Goal: Transaction & Acquisition: Purchase product/service

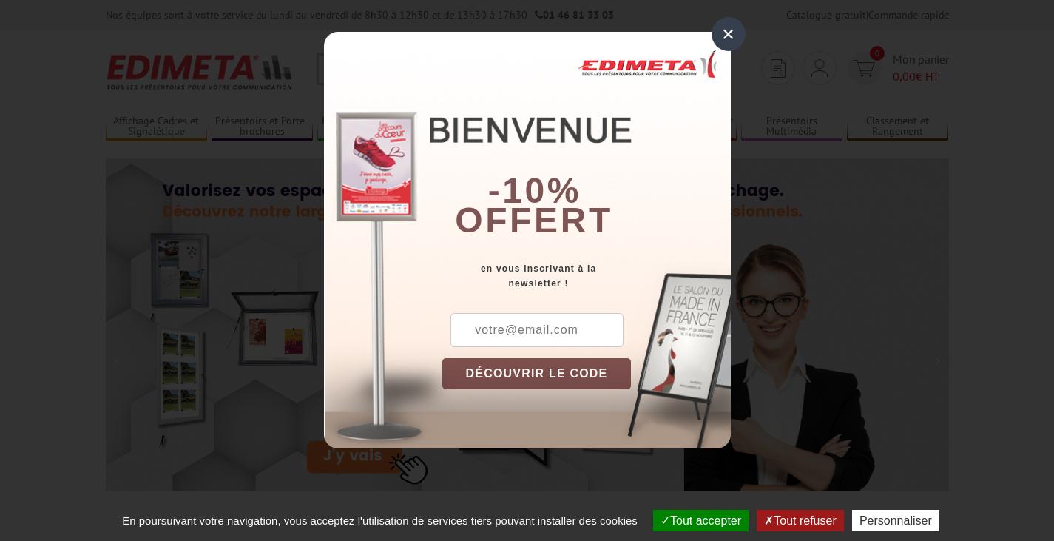
click at [726, 37] on div "×" at bounding box center [729, 34] width 34 height 34
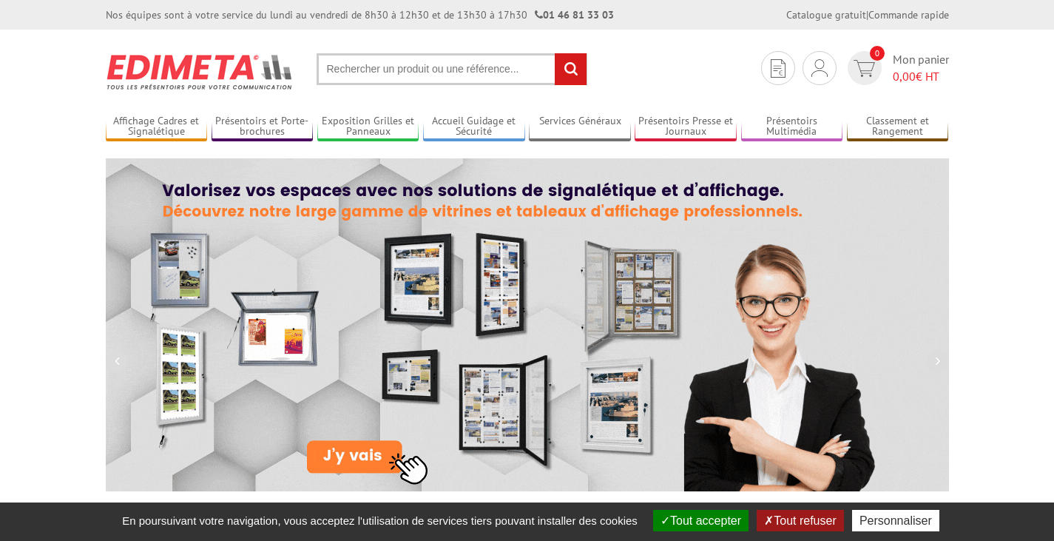
click at [365, 66] on input "text" at bounding box center [452, 69] width 271 height 32
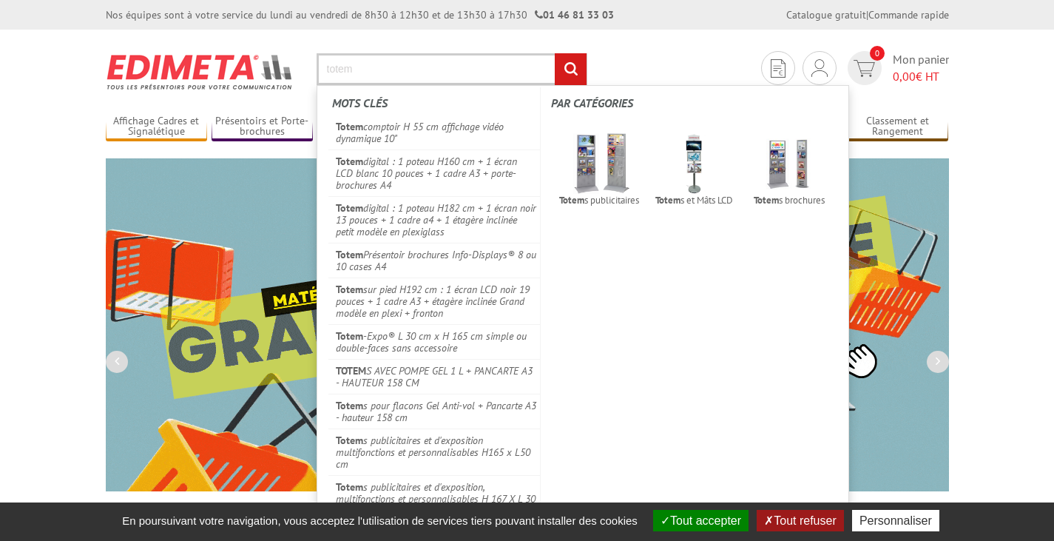
type input "totem"
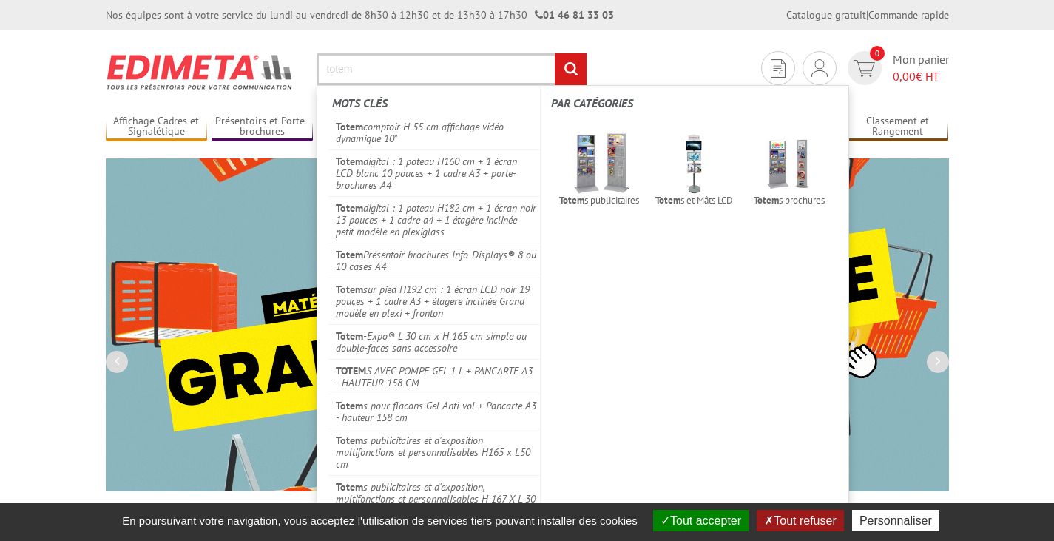
click at [555, 53] on input "rechercher" at bounding box center [571, 69] width 32 height 32
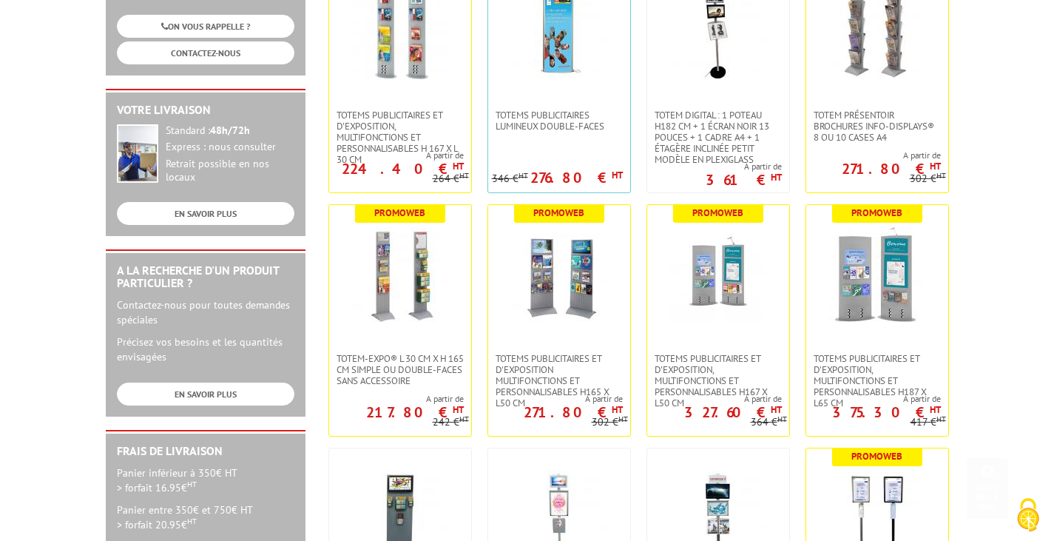
scroll to position [296, 0]
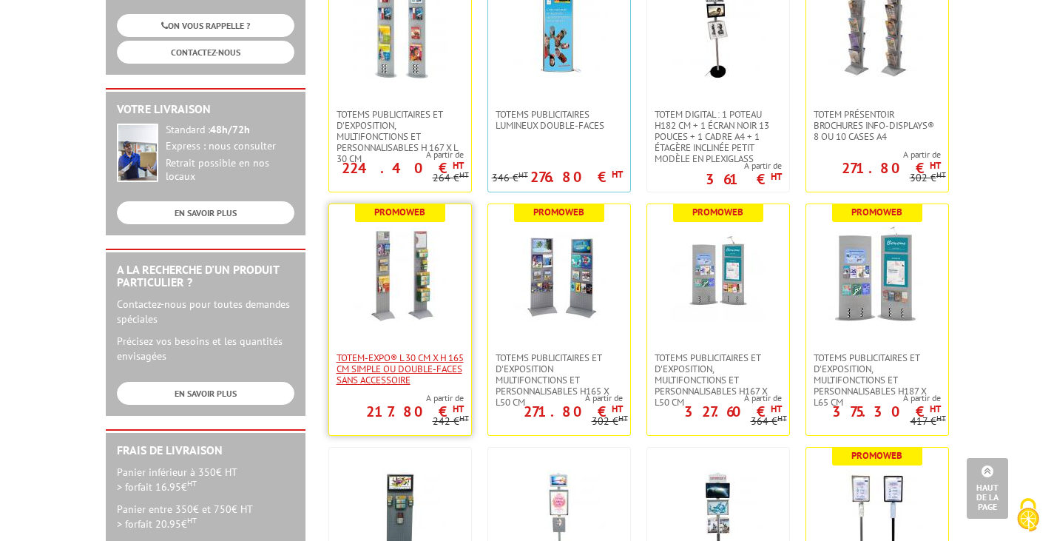
click at [422, 354] on span "Totem-Expo® L 30 cm x H 165 cm simple ou double-faces sans accessoire" at bounding box center [400, 368] width 127 height 33
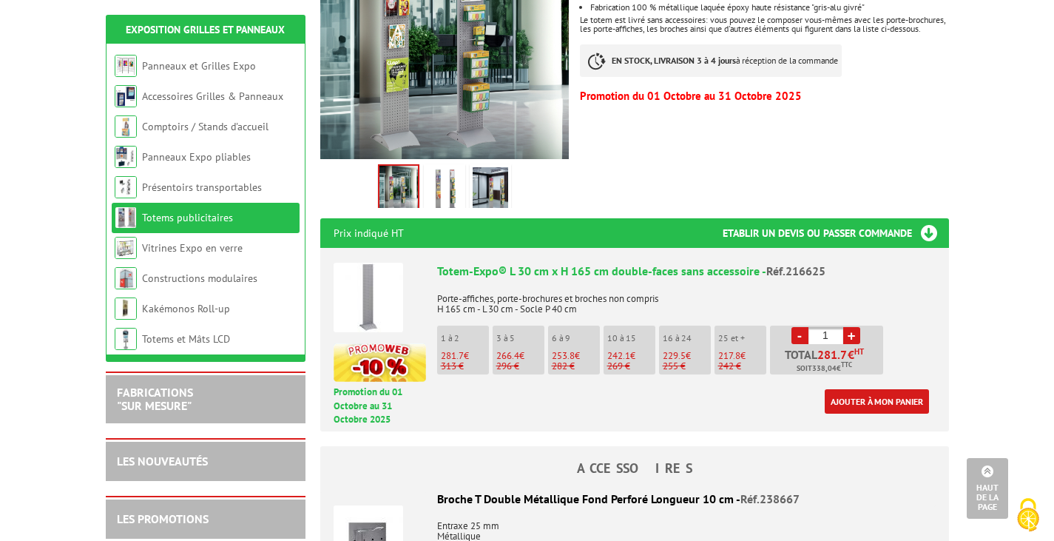
scroll to position [518, 0]
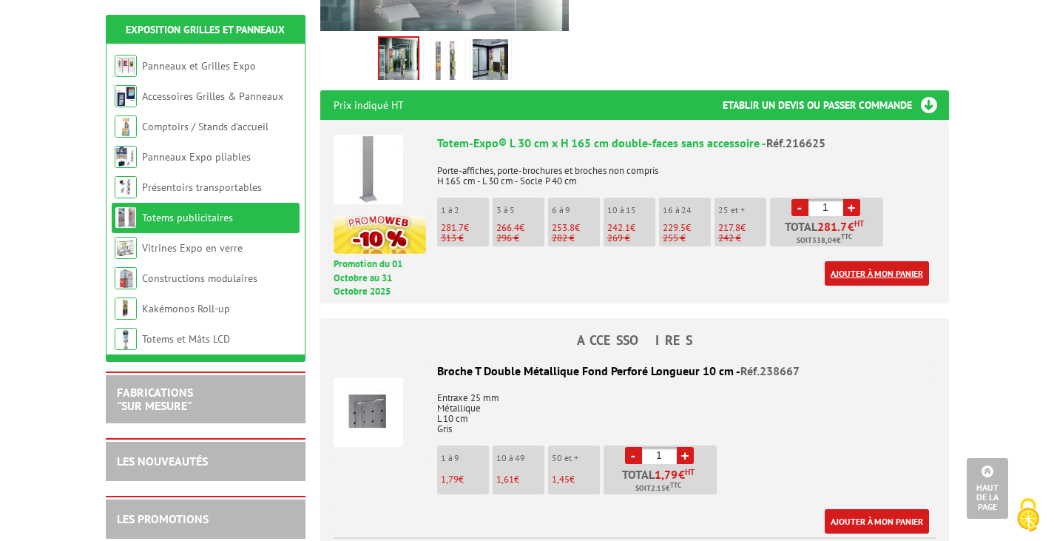
click at [883, 266] on link "Ajouter à mon panier" at bounding box center [877, 273] width 104 height 24
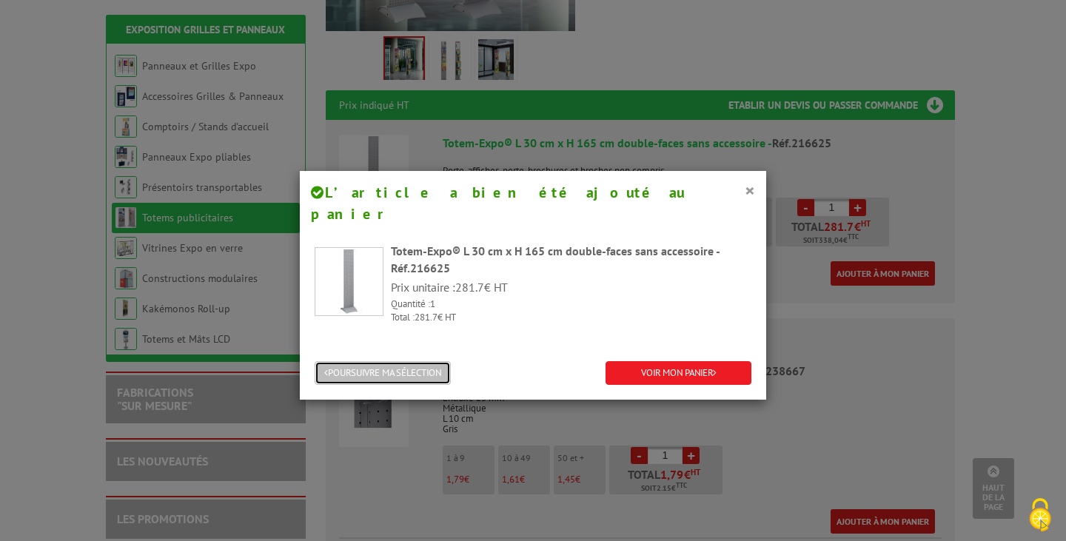
click at [406, 361] on button "POURSUIVRE MA SÉLECTION" at bounding box center [382, 373] width 136 height 24
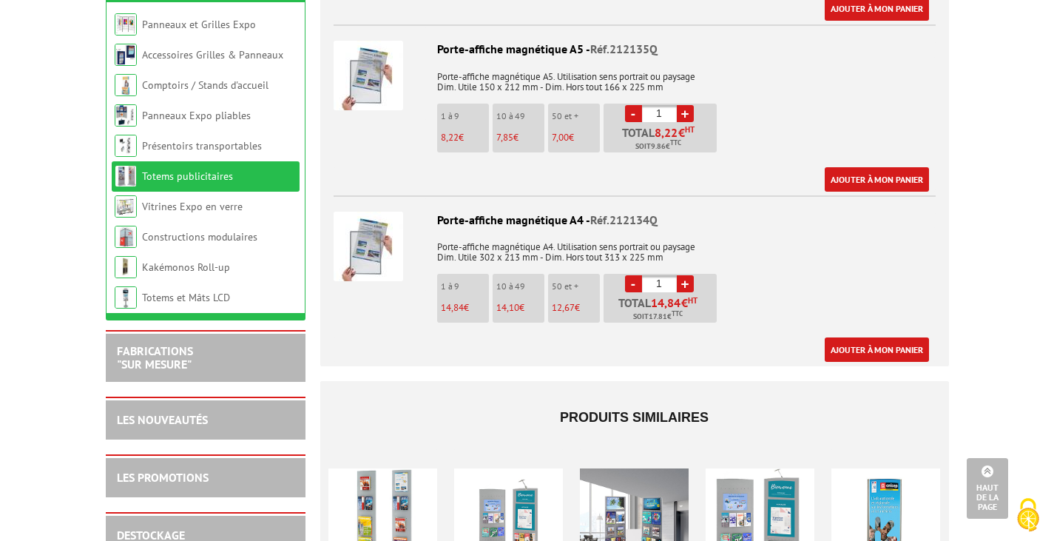
scroll to position [1702, 0]
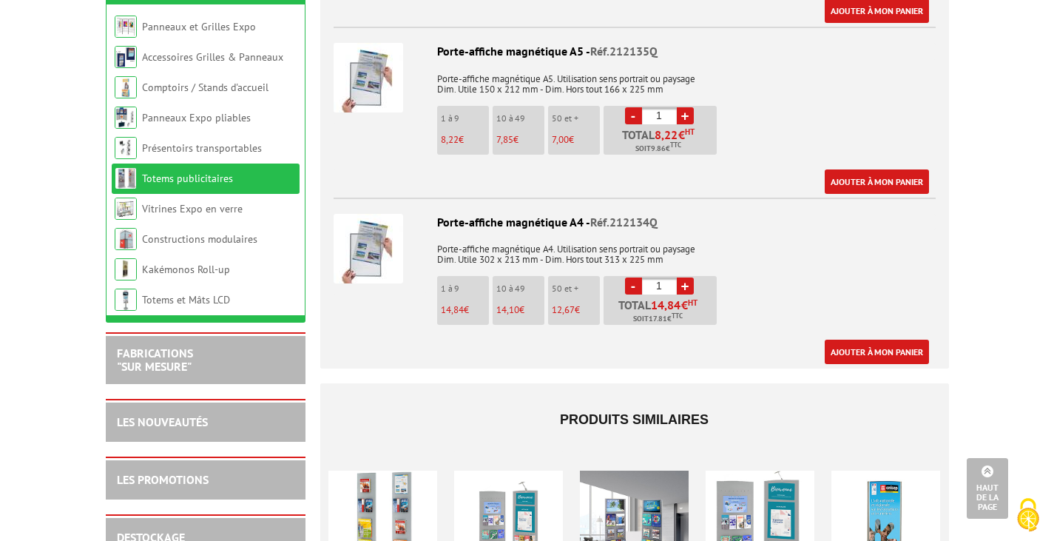
click at [382, 234] on img at bounding box center [369, 249] width 70 height 70
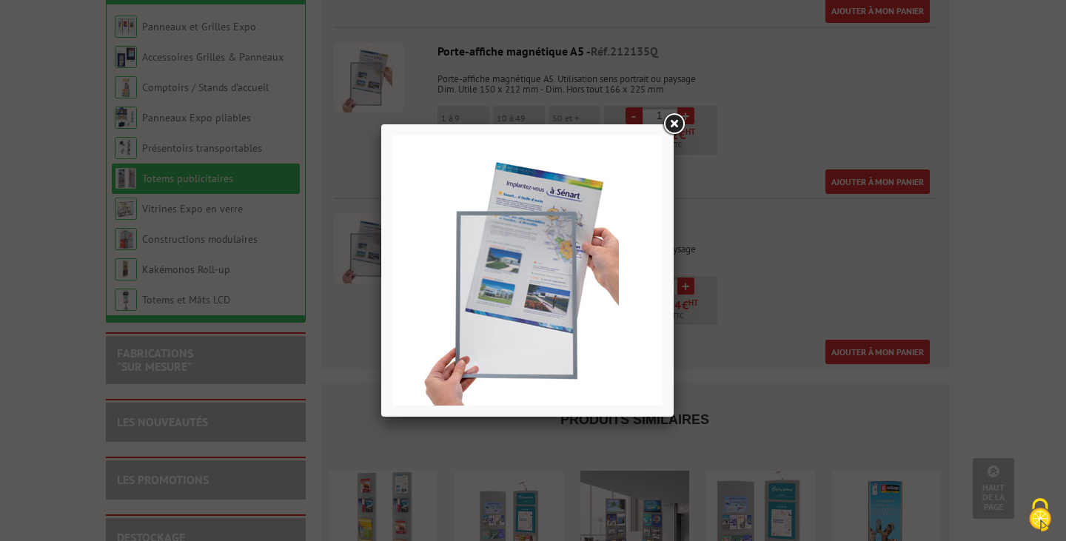
click at [677, 122] on link at bounding box center [673, 124] width 27 height 27
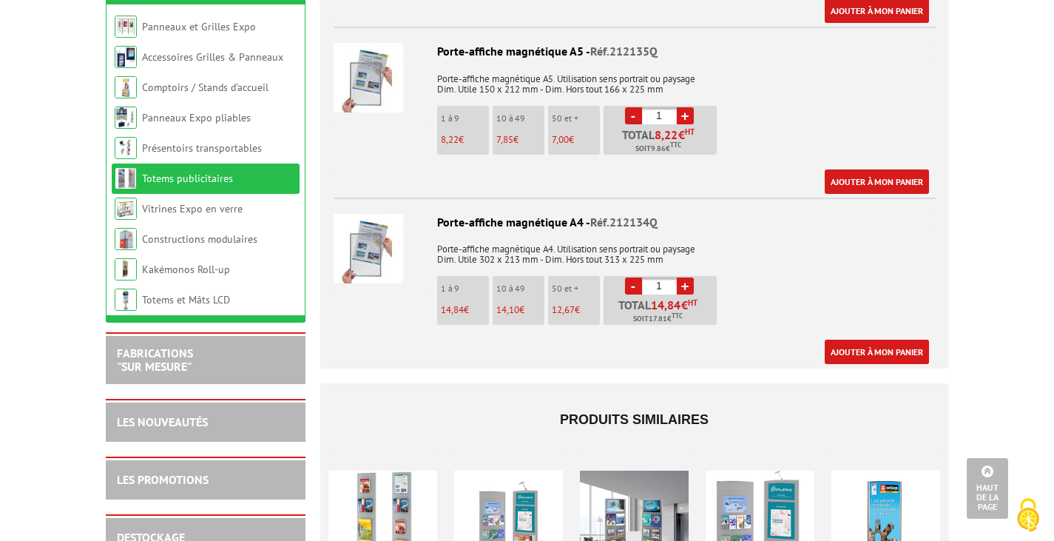
click at [690, 277] on link "+" at bounding box center [685, 285] width 17 height 17
type input "2"
click at [845, 340] on link "Ajouter à mon panier" at bounding box center [877, 352] width 104 height 24
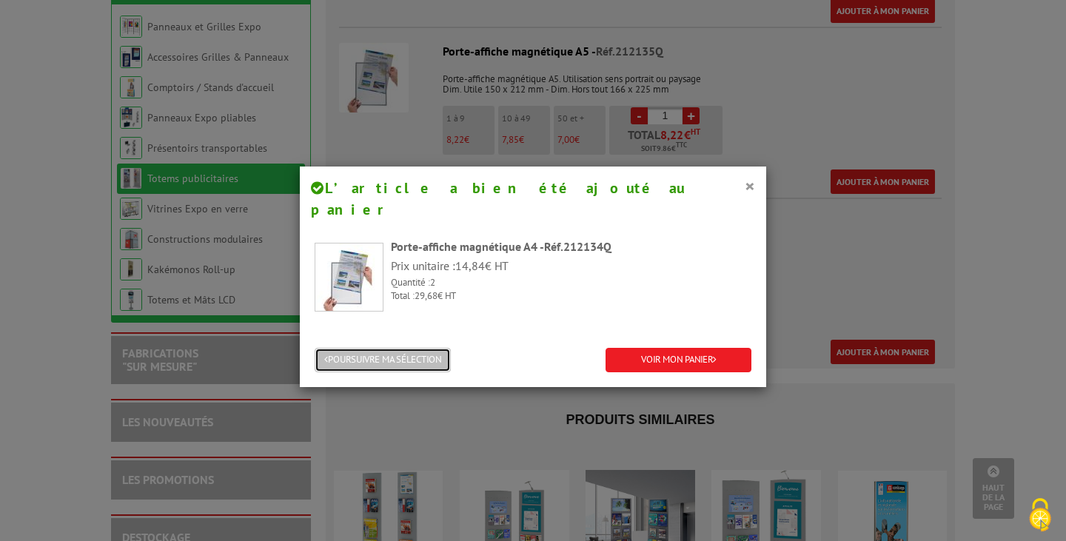
click at [398, 348] on button "POURSUIVRE MA SÉLECTION" at bounding box center [382, 360] width 136 height 24
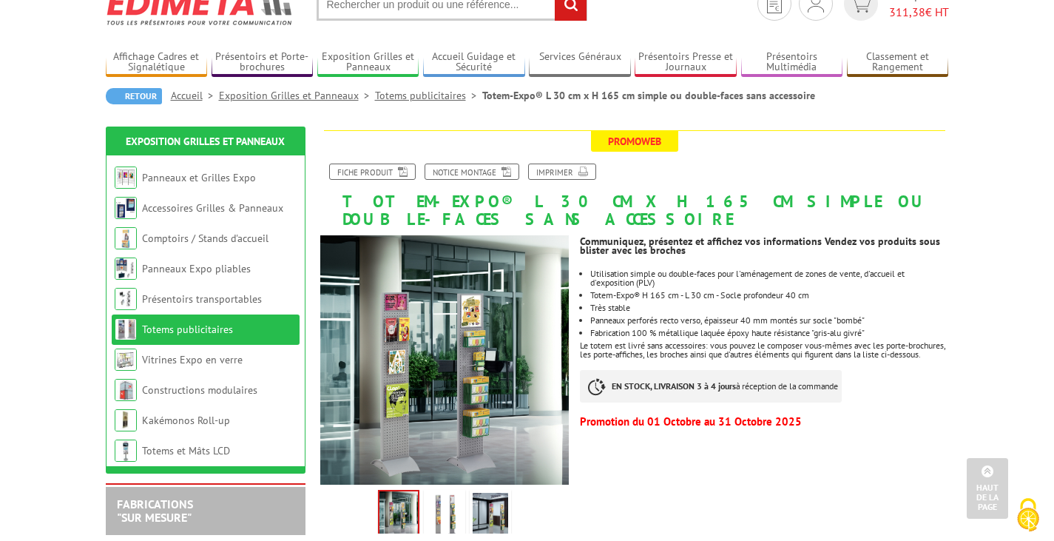
scroll to position [0, 0]
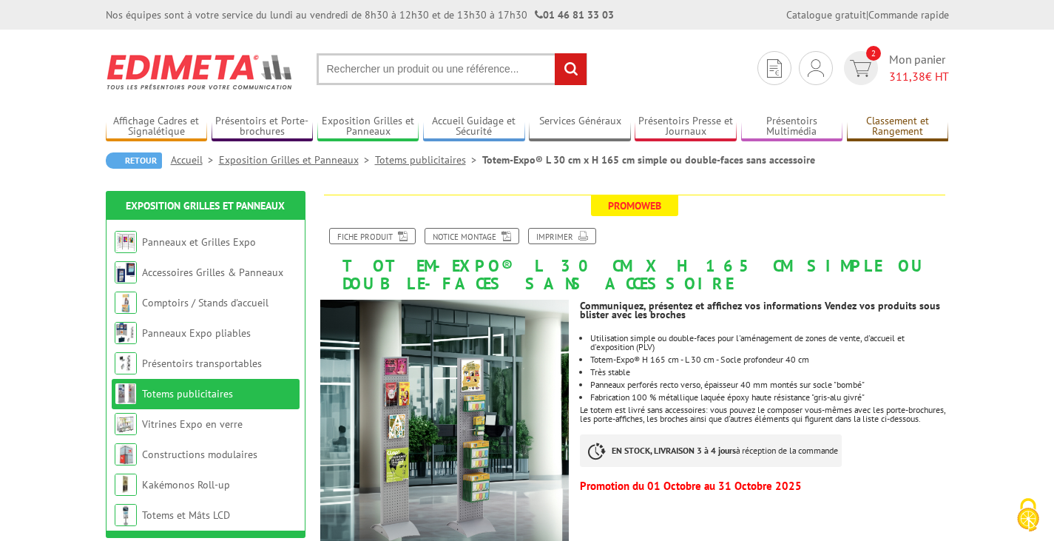
click at [921, 107] on li "Classement et Rangement Bacs - Chariots - Posters Classement plans suspendu Com…" at bounding box center [898, 120] width 102 height 42
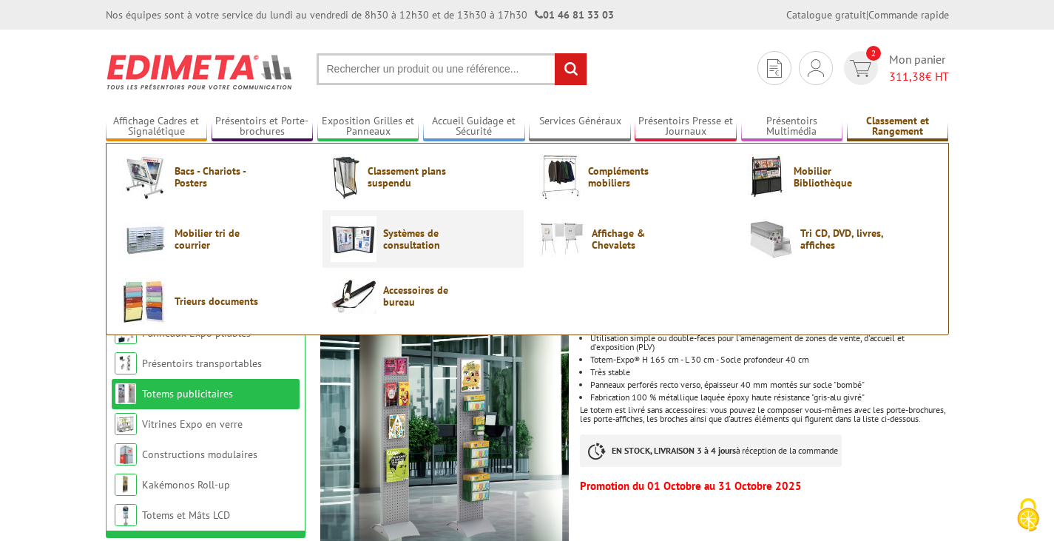
click at [386, 238] on span "Systèmes de consultation" at bounding box center [427, 239] width 89 height 24
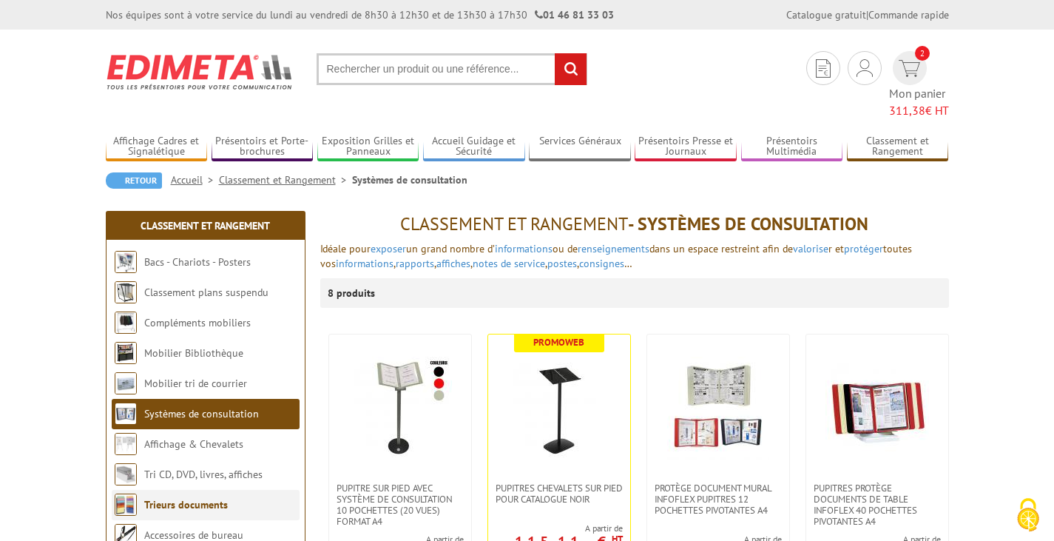
click at [187, 498] on link "Trieurs documents" at bounding box center [186, 504] width 84 height 13
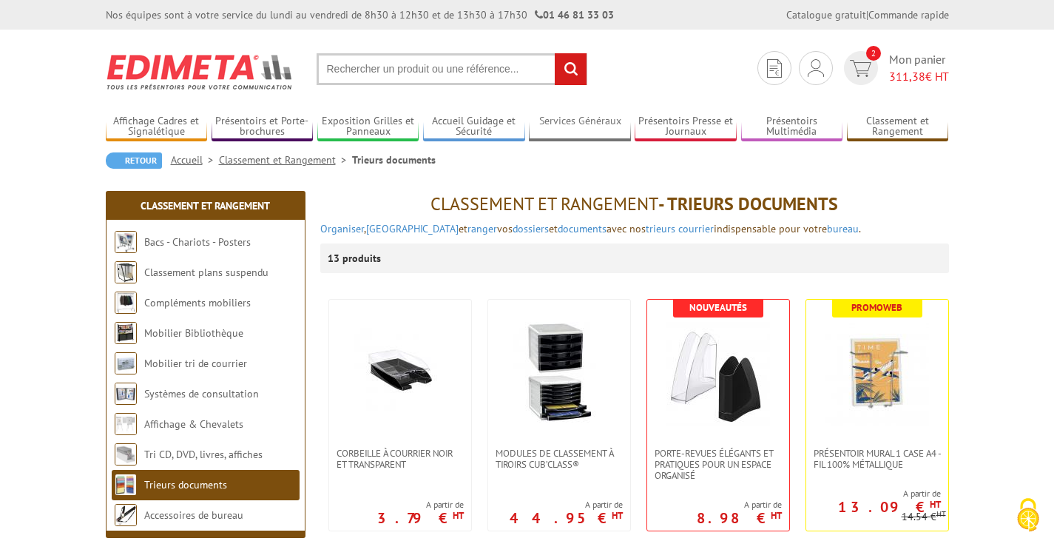
click at [573, 132] on link "Services Généraux" at bounding box center [580, 127] width 102 height 24
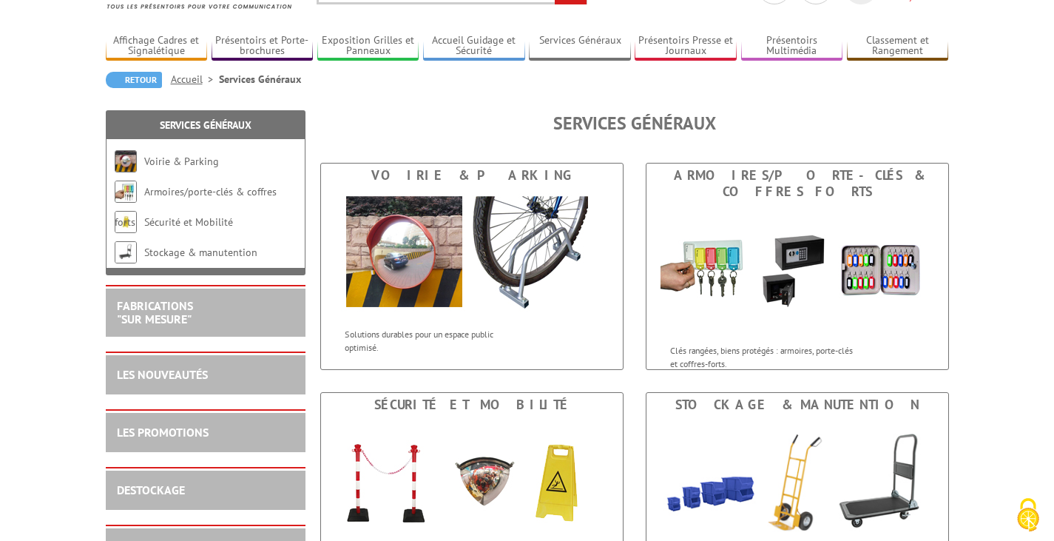
scroll to position [222, 0]
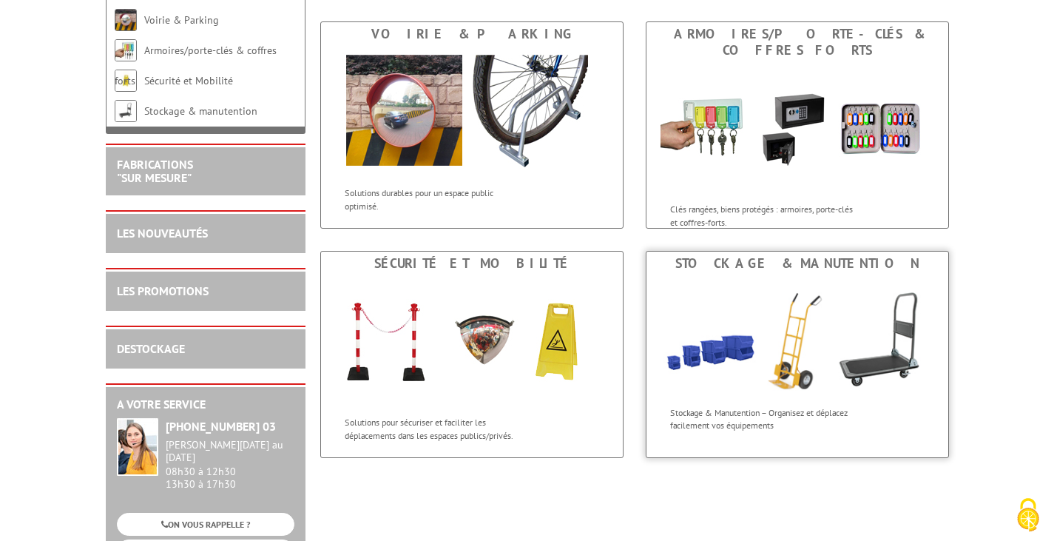
click at [776, 269] on div "Stockage & manutention" at bounding box center [797, 263] width 295 height 16
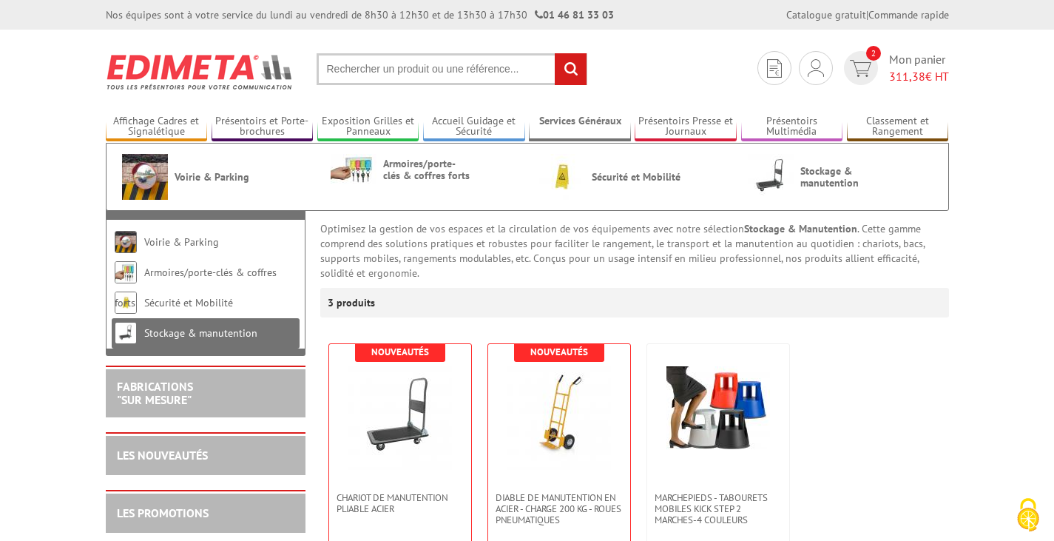
click at [546, 130] on link "Services Généraux" at bounding box center [580, 127] width 102 height 24
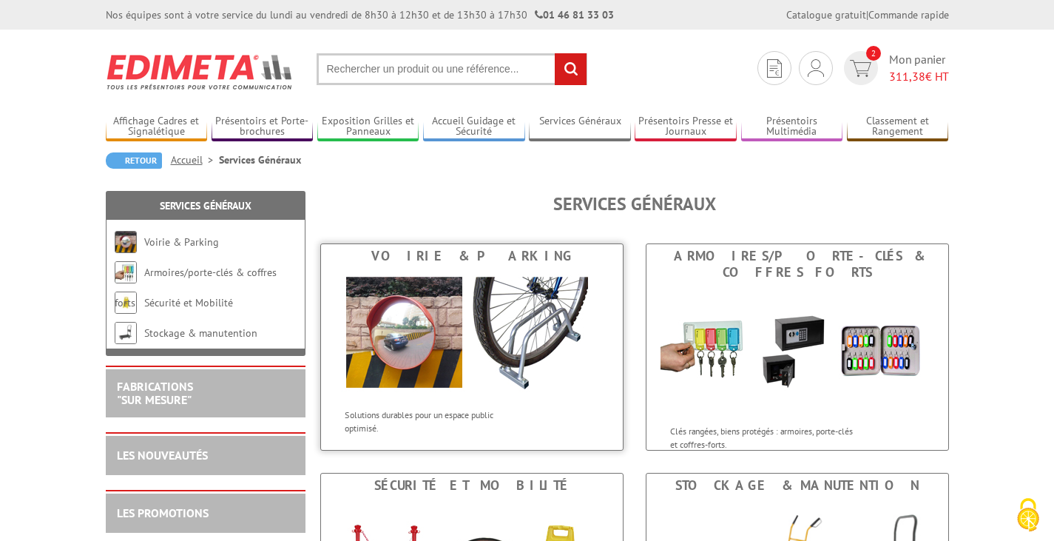
scroll to position [222, 0]
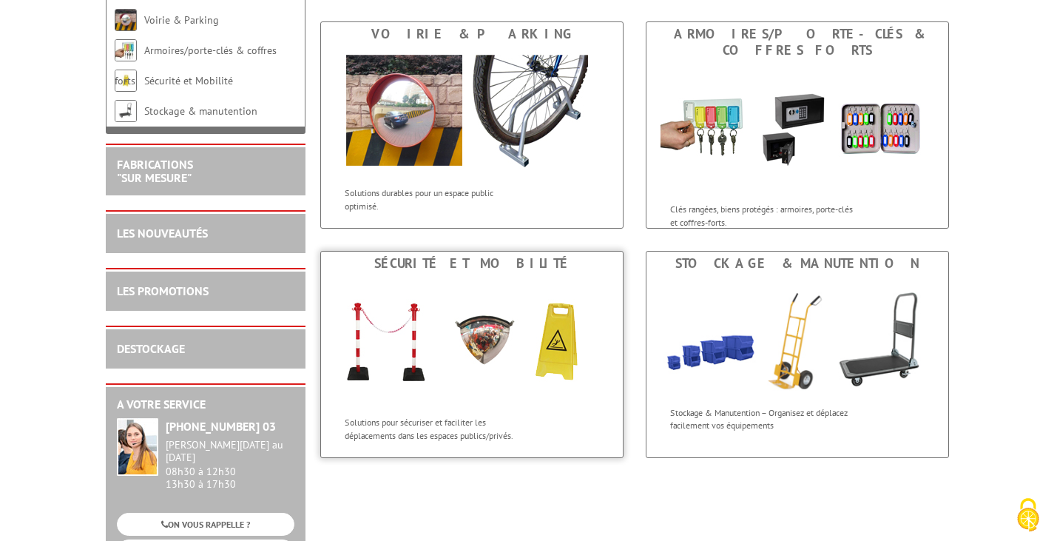
click at [484, 293] on img at bounding box center [472, 341] width 274 height 133
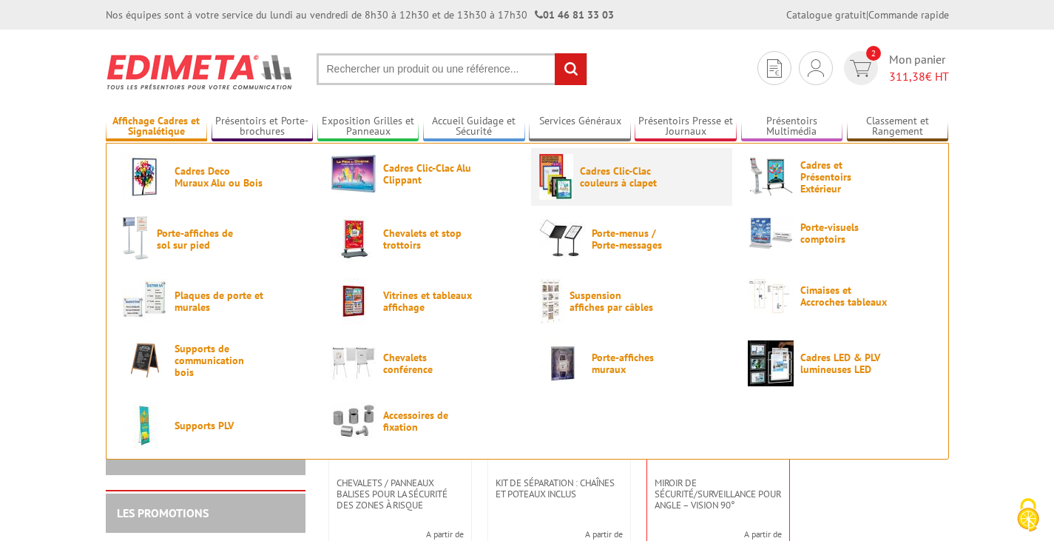
click at [627, 188] on span "Cadres Clic-Clac couleurs à clapet" at bounding box center [624, 177] width 89 height 24
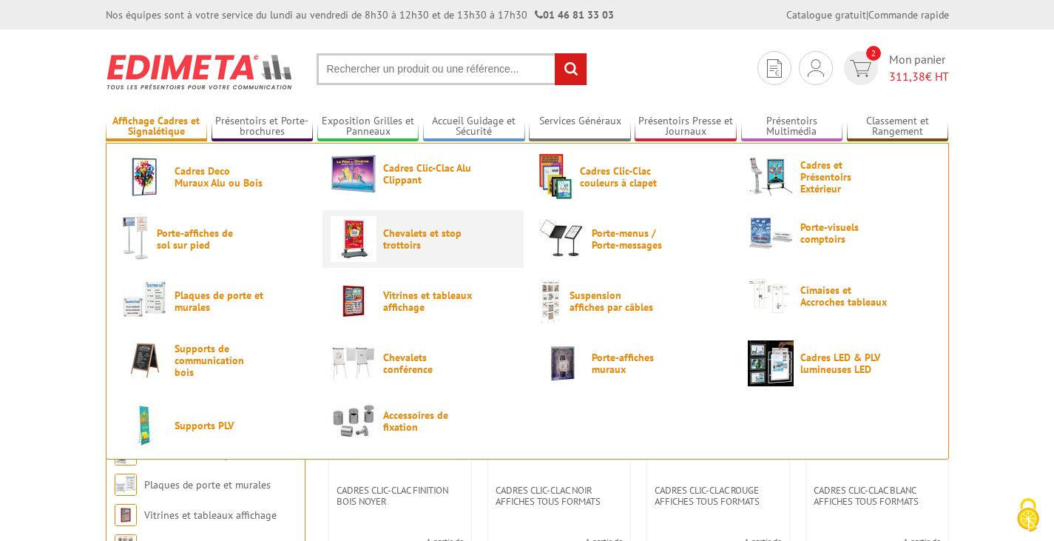
click at [416, 234] on span "Chevalets et stop trottoirs" at bounding box center [427, 239] width 89 height 24
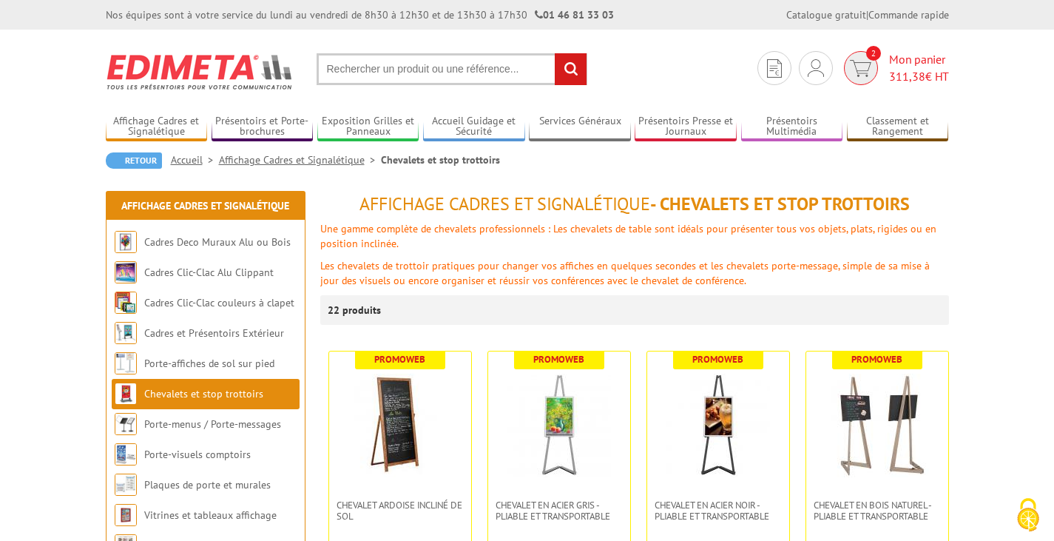
click at [889, 73] on span "311,38" at bounding box center [907, 76] width 36 height 15
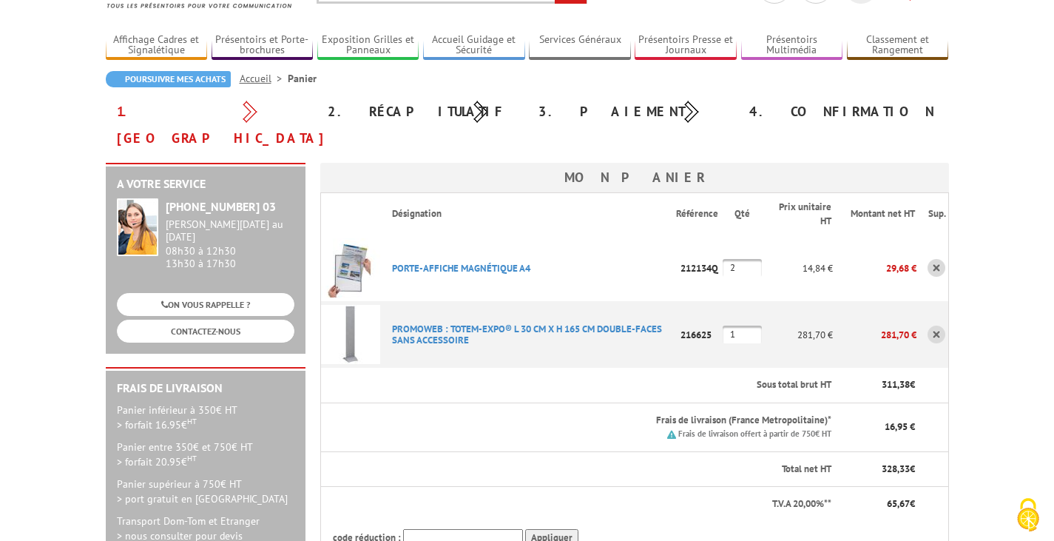
scroll to position [222, 0]
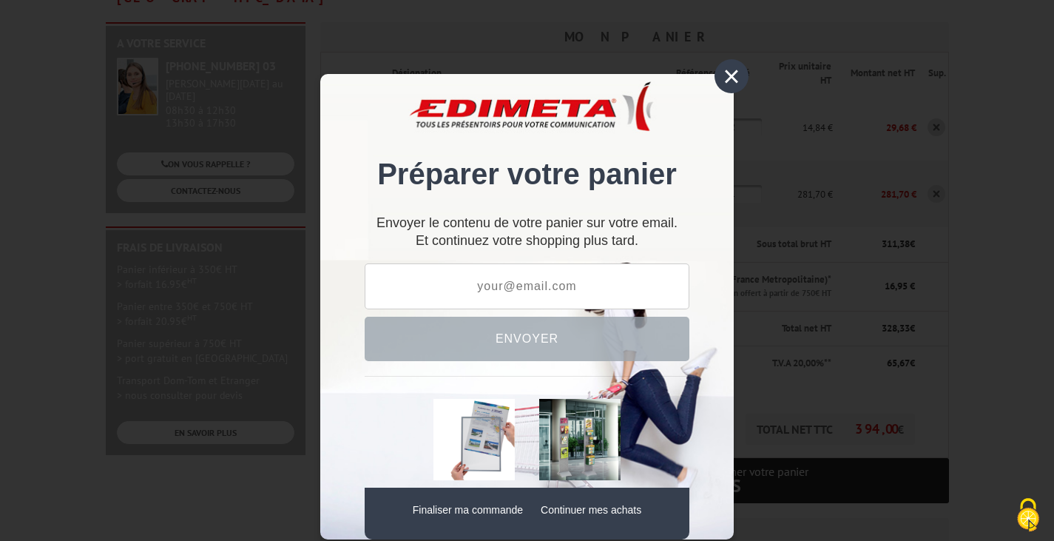
click at [728, 81] on div "×" at bounding box center [732, 76] width 34 height 34
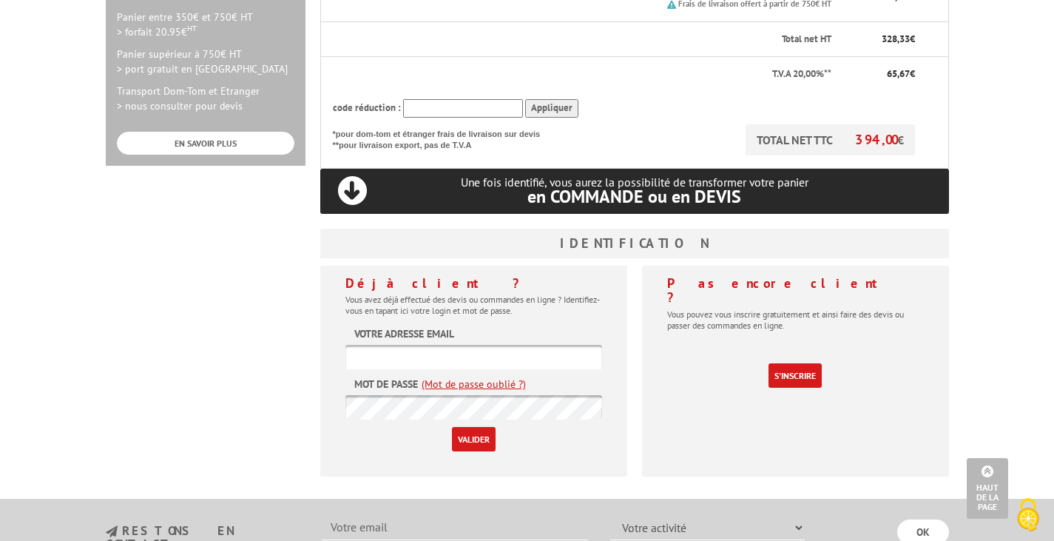
scroll to position [518, 0]
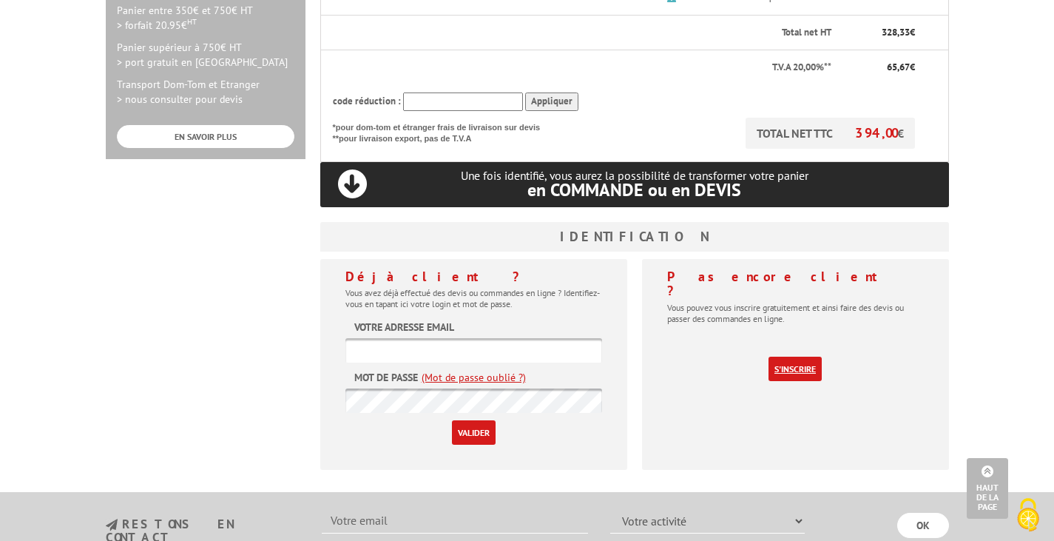
click at [781, 357] on link "S'inscrire" at bounding box center [795, 369] width 53 height 24
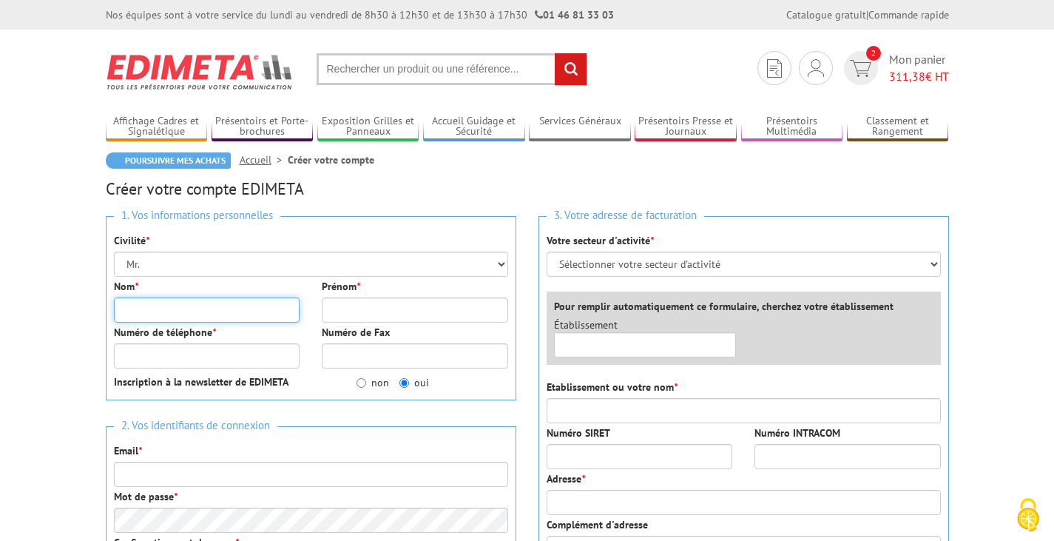
drag, startPoint x: 209, startPoint y: 303, endPoint x: 216, endPoint y: 303, distance: 7.4
click at [209, 303] on input "Nom *" at bounding box center [207, 309] width 186 height 25
type input "ventre"
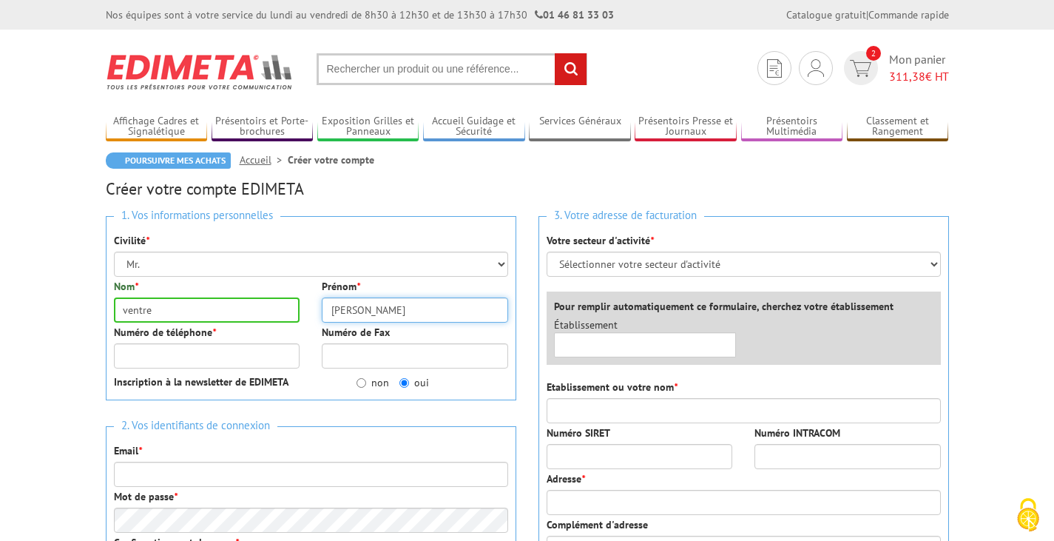
type input "[PERSON_NAME]"
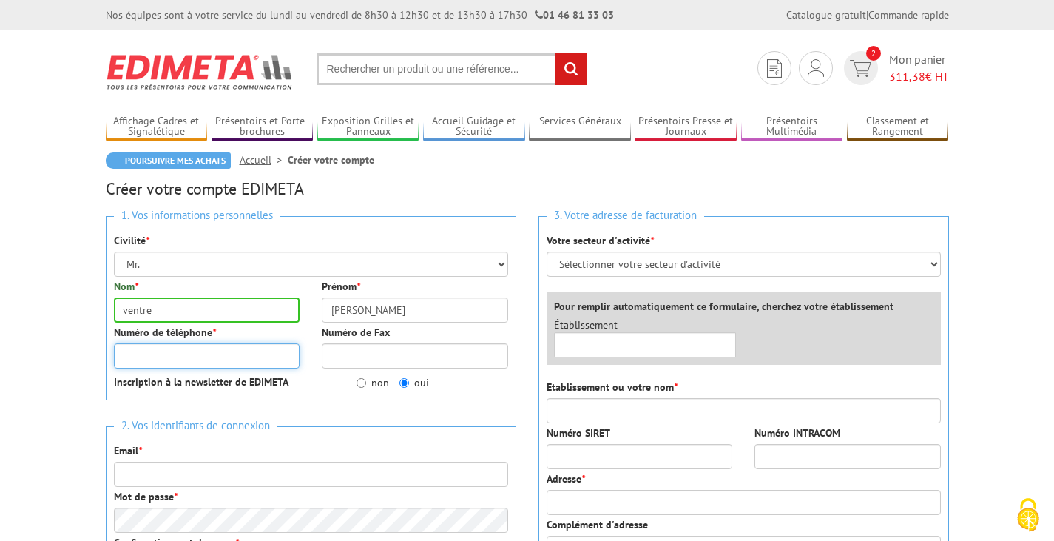
click at [283, 350] on input "Numéro de téléphone *" at bounding box center [207, 355] width 186 height 25
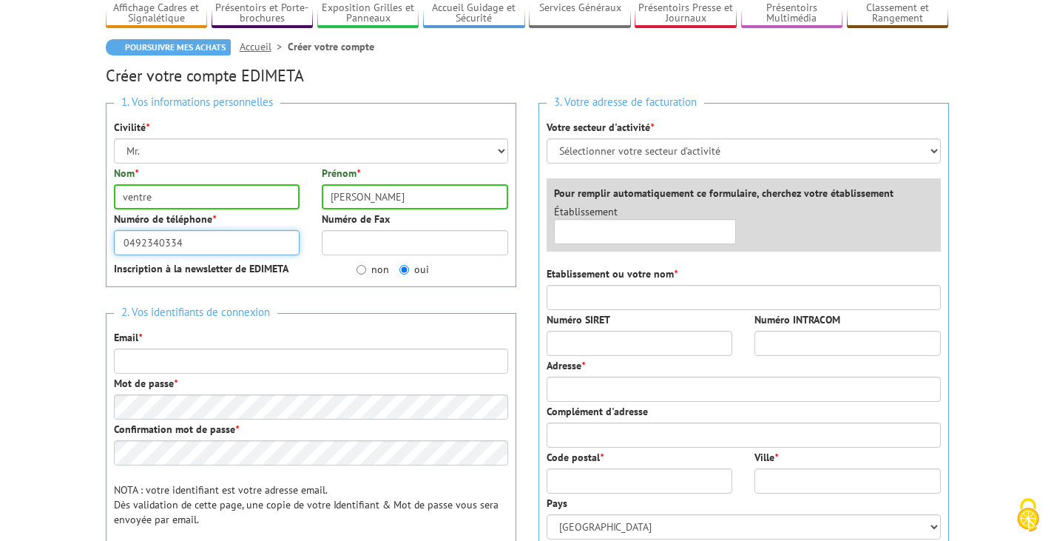
scroll to position [148, 0]
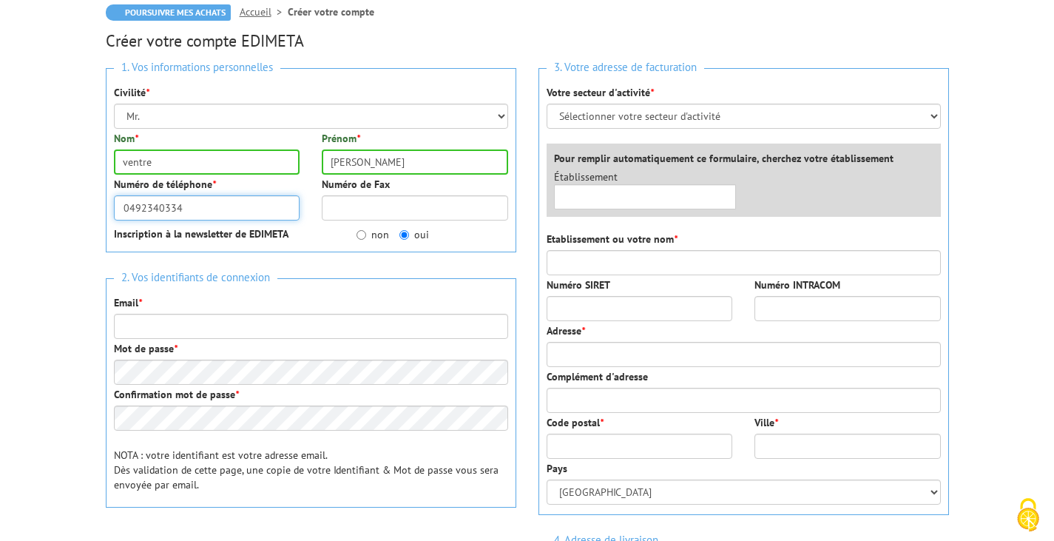
type input "0492340334"
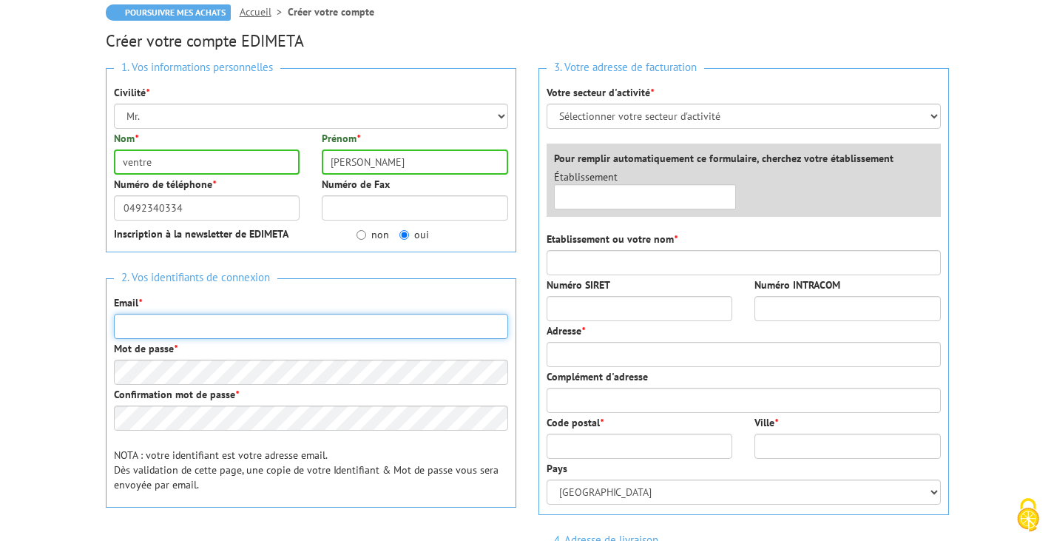
click at [269, 326] on input "Email *" at bounding box center [311, 326] width 394 height 25
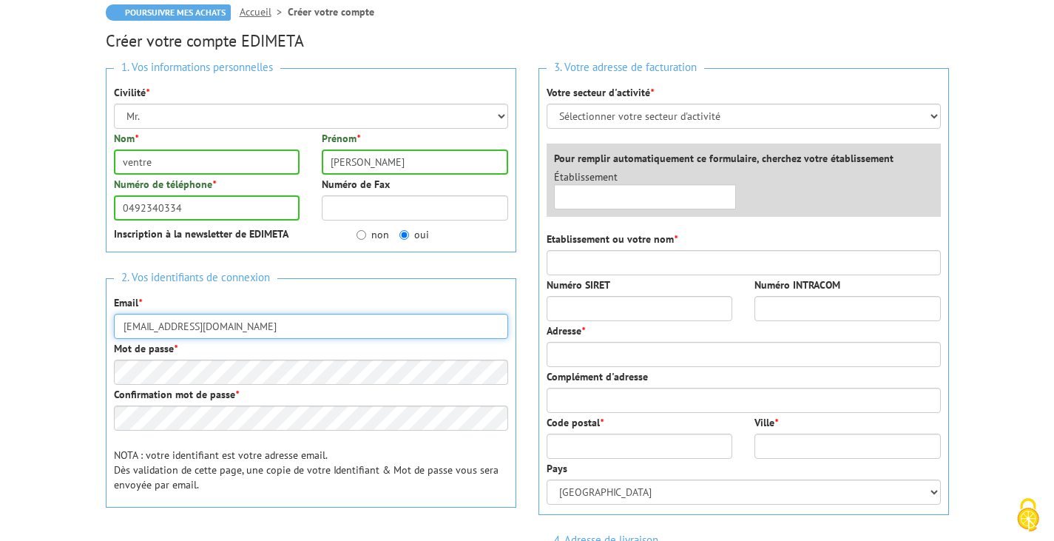
type input "jpaf04@orange.fr"
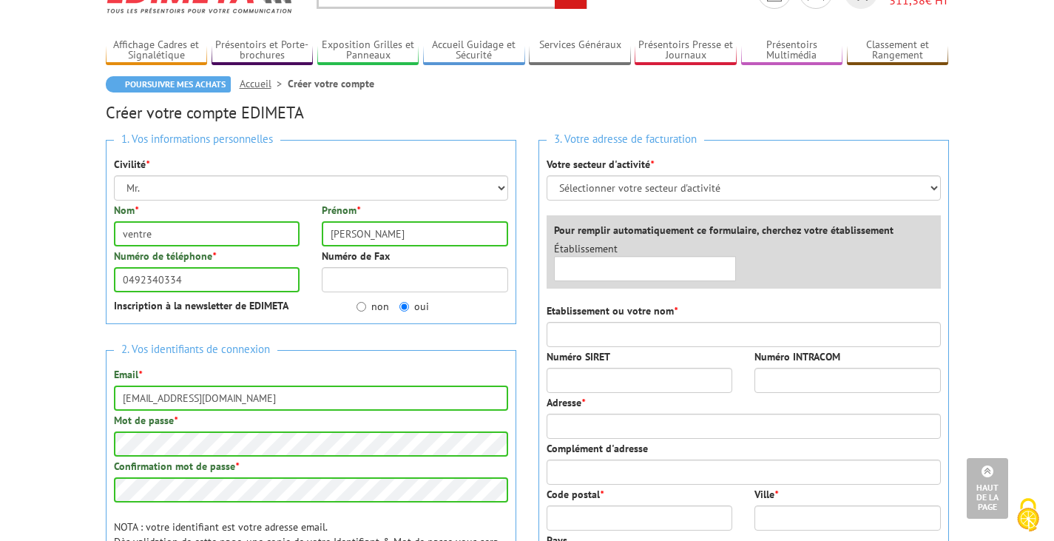
scroll to position [68, 0]
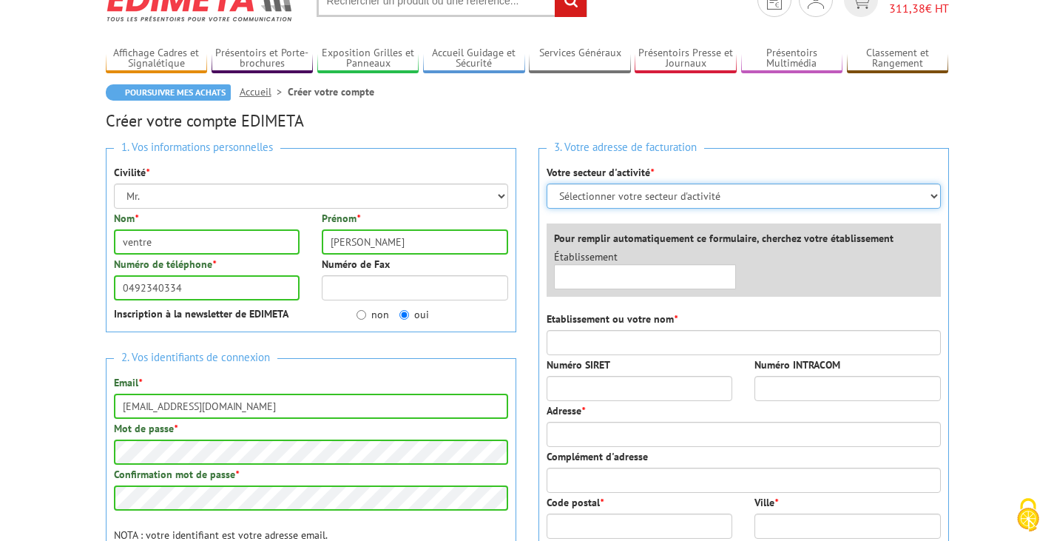
click at [704, 189] on select "Sélectionner votre secteur d'activité Administrations et collectivités Magasins…" at bounding box center [744, 196] width 394 height 25
select select "877"
click at [547, 184] on select "Sélectionner votre secteur d'activité Administrations et collectivités Magasins…" at bounding box center [744, 196] width 394 height 25
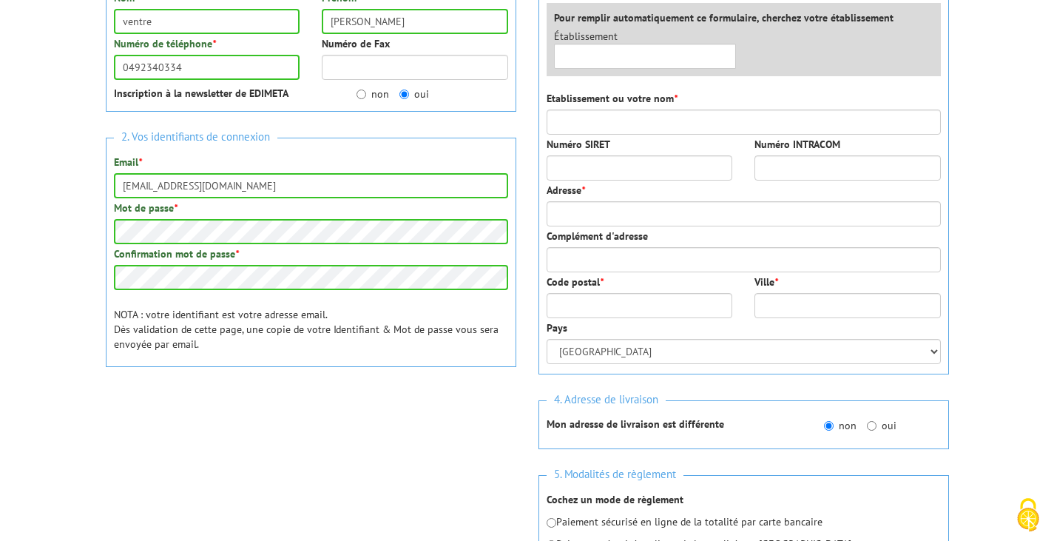
scroll to position [290, 0]
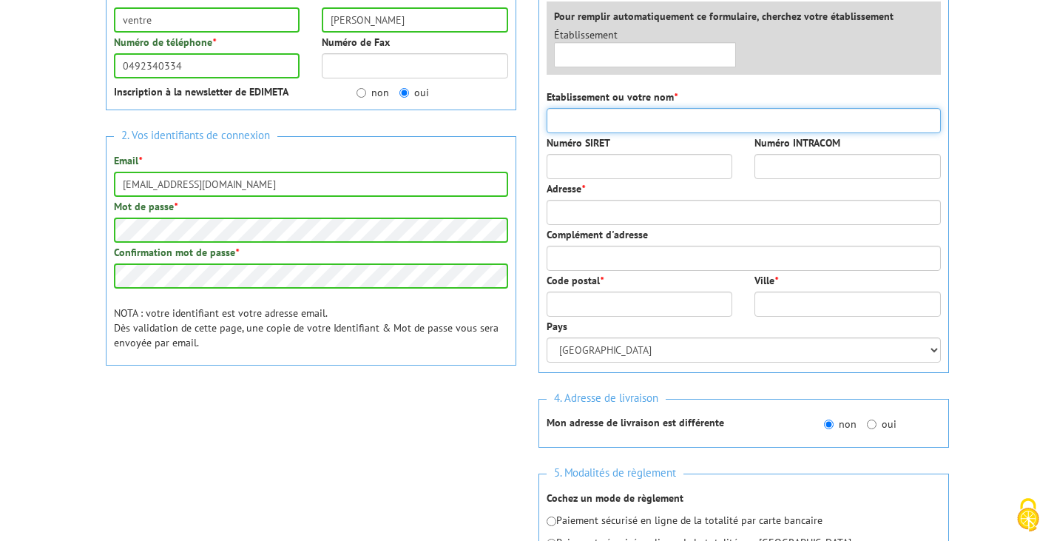
click at [597, 129] on input "Etablissement ou votre nom *" at bounding box center [744, 120] width 394 height 25
type input "pharmacie nouvelle"
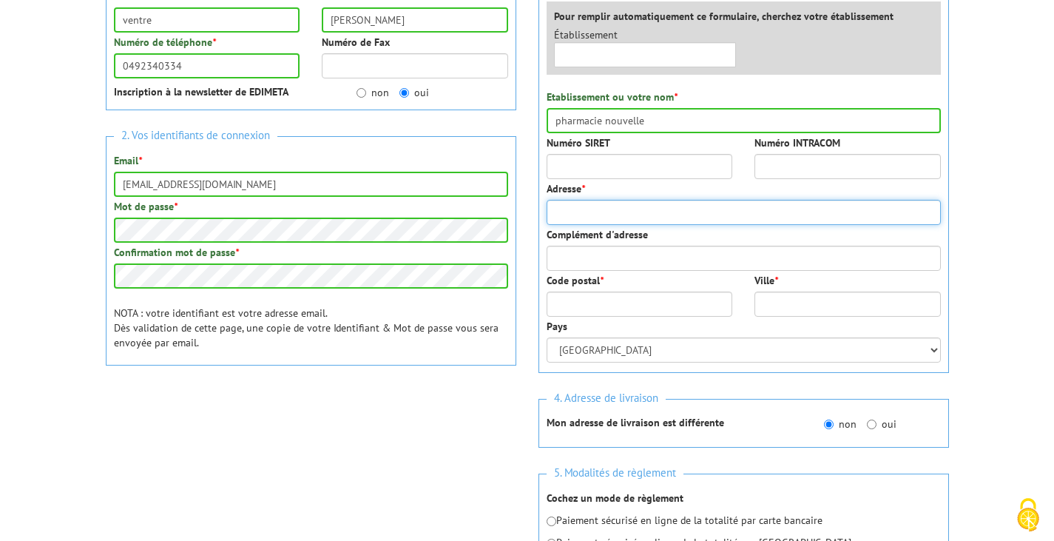
click at [604, 205] on input "Adresse *" at bounding box center [744, 212] width 394 height 25
type input "18 rue de la liberté"
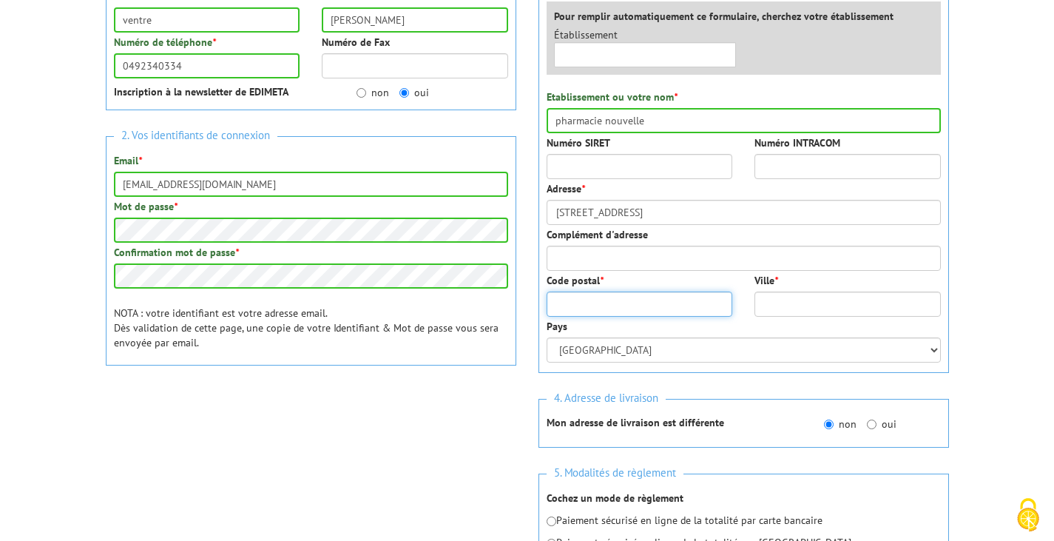
click at [624, 311] on input "Code postal *" at bounding box center [640, 304] width 186 height 25
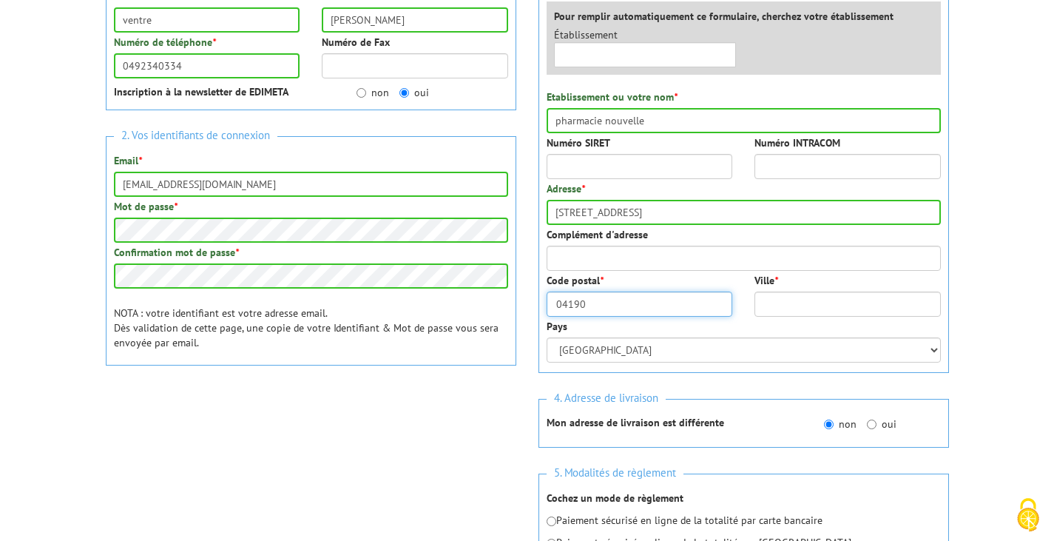
type input "04190"
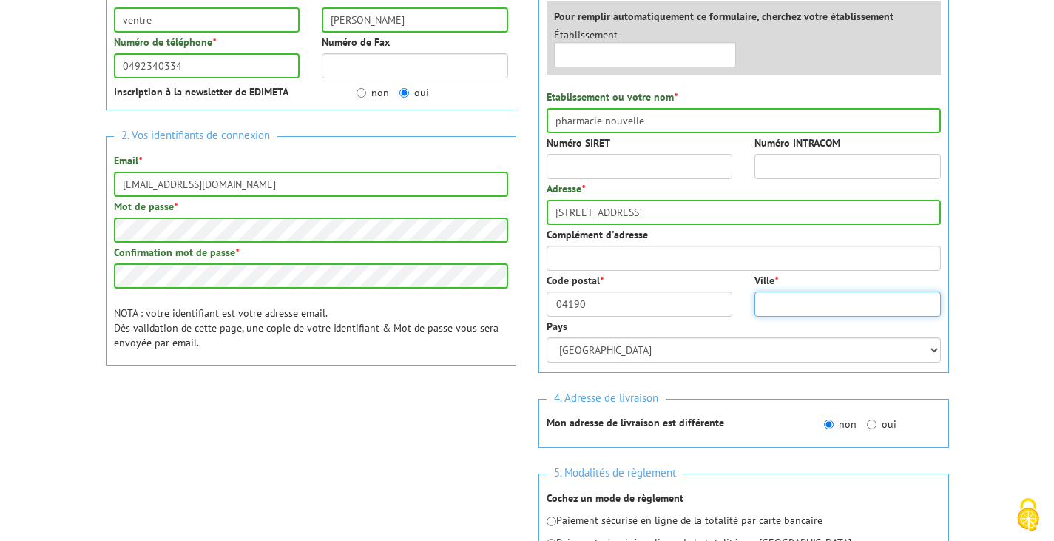
click at [782, 303] on input "Ville *" at bounding box center [848, 304] width 186 height 25
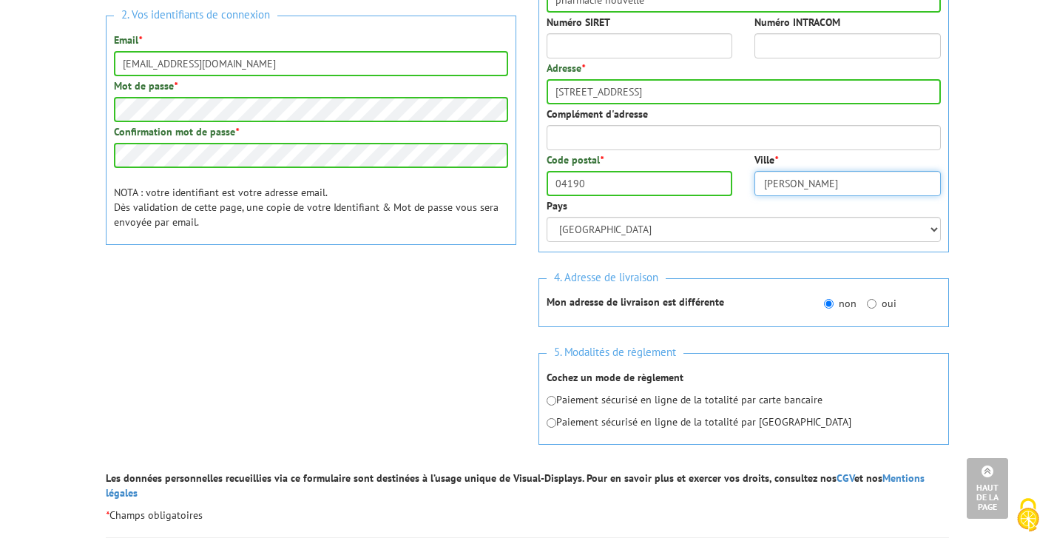
scroll to position [512, 0]
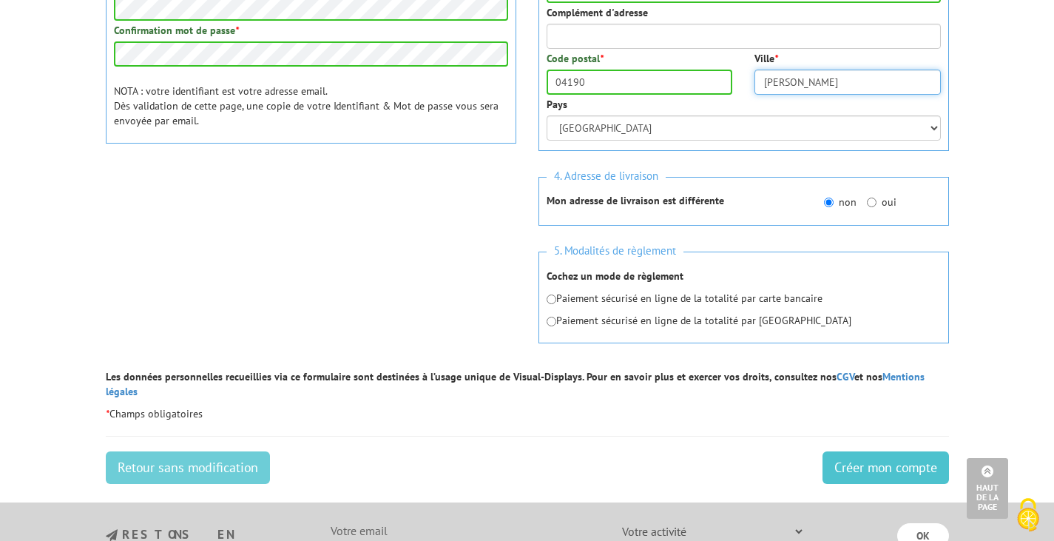
type input "les mees"
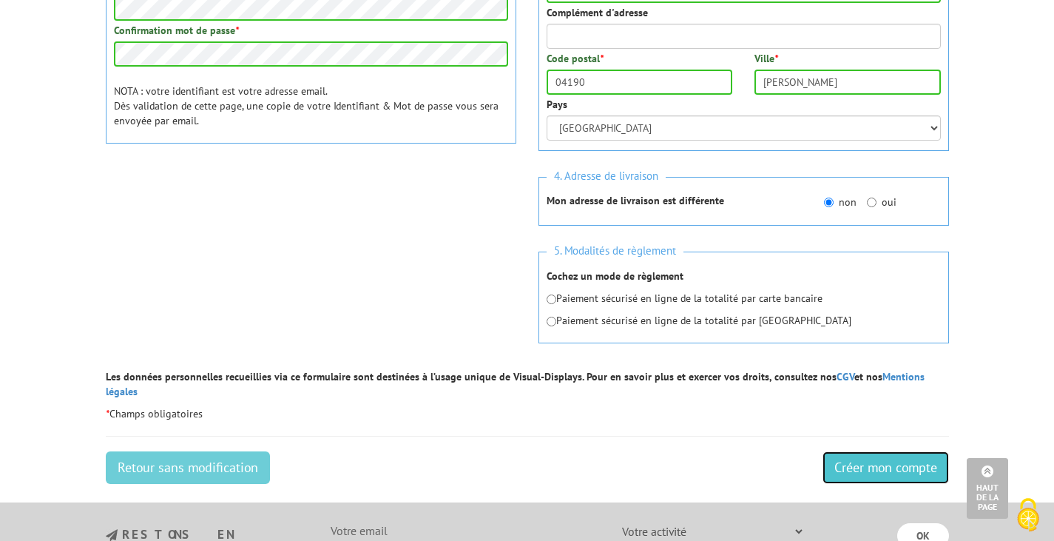
drag, startPoint x: 856, startPoint y: 465, endPoint x: 662, endPoint y: 68, distance: 442.2
click at [856, 465] on input "Créer mon compte" at bounding box center [886, 467] width 127 height 33
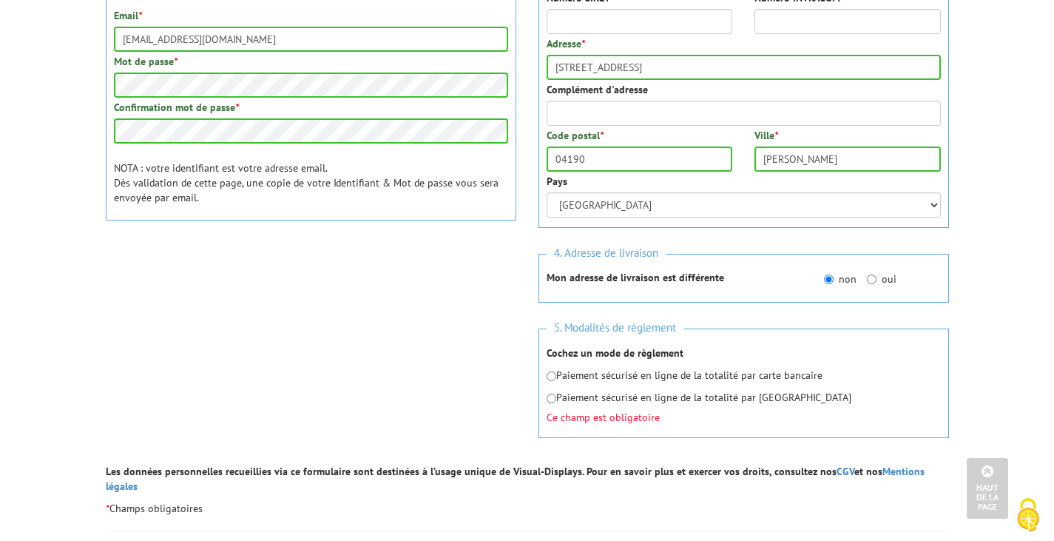
scroll to position [518, 0]
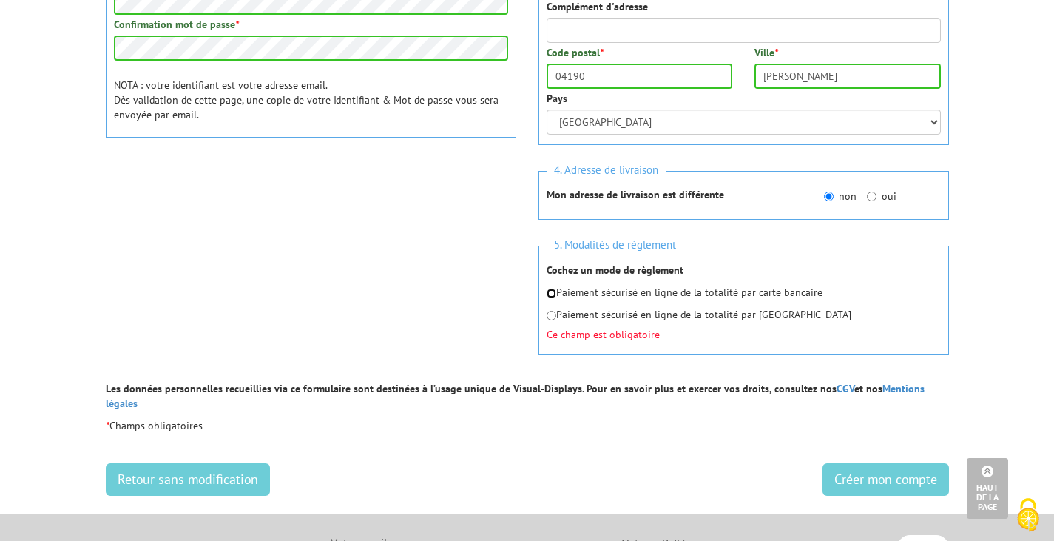
click at [554, 295] on input "radio" at bounding box center [552, 294] width 10 height 10
radio input "true"
click at [888, 471] on input "Créer mon compte" at bounding box center [886, 479] width 127 height 33
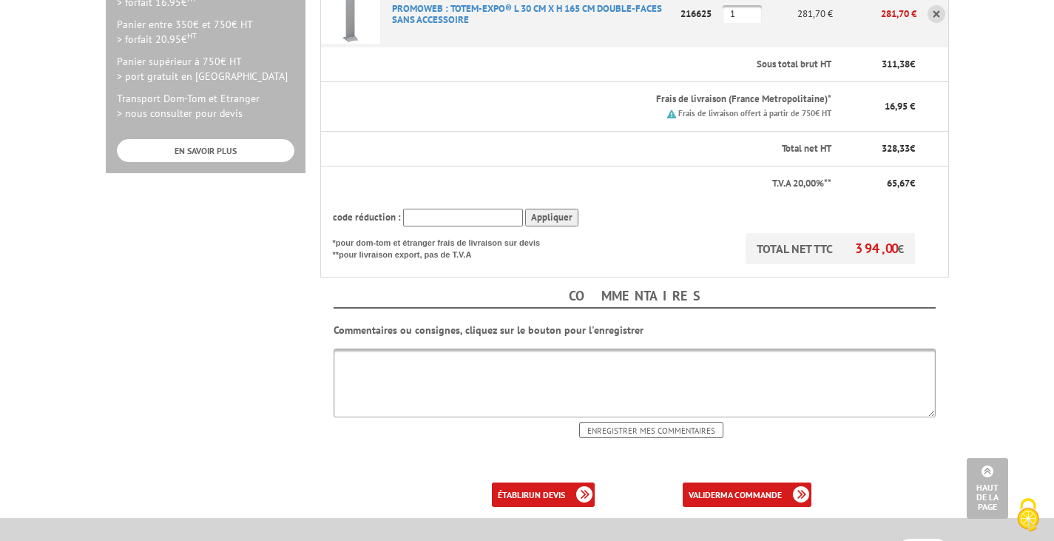
scroll to position [518, 0]
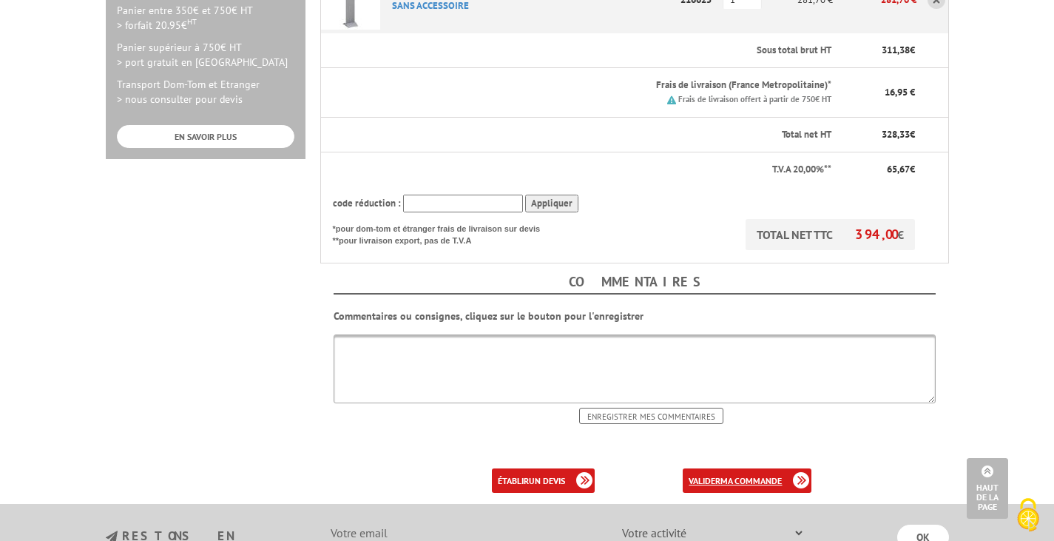
click at [769, 475] on b "ma commande" at bounding box center [751, 480] width 61 height 11
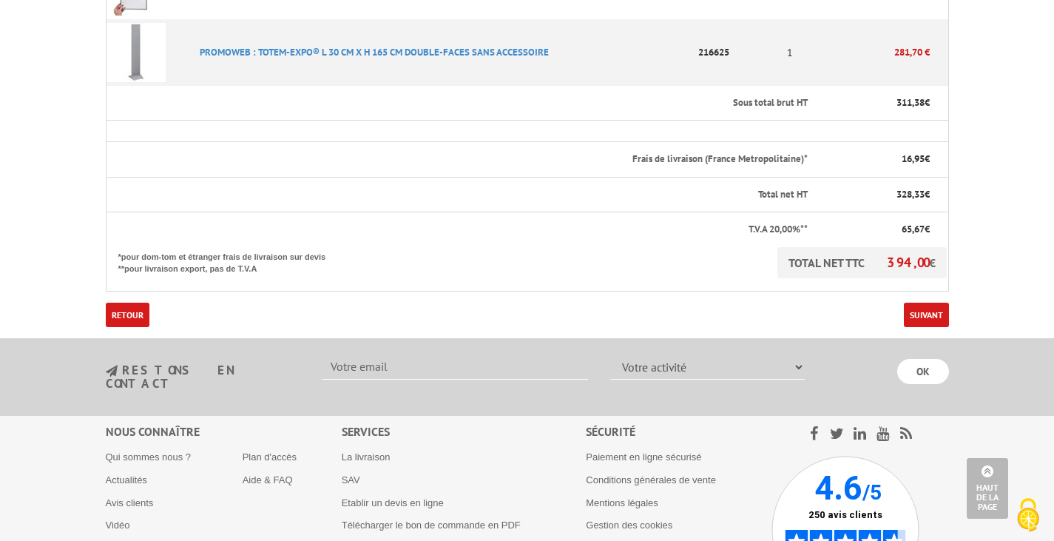
scroll to position [518, 0]
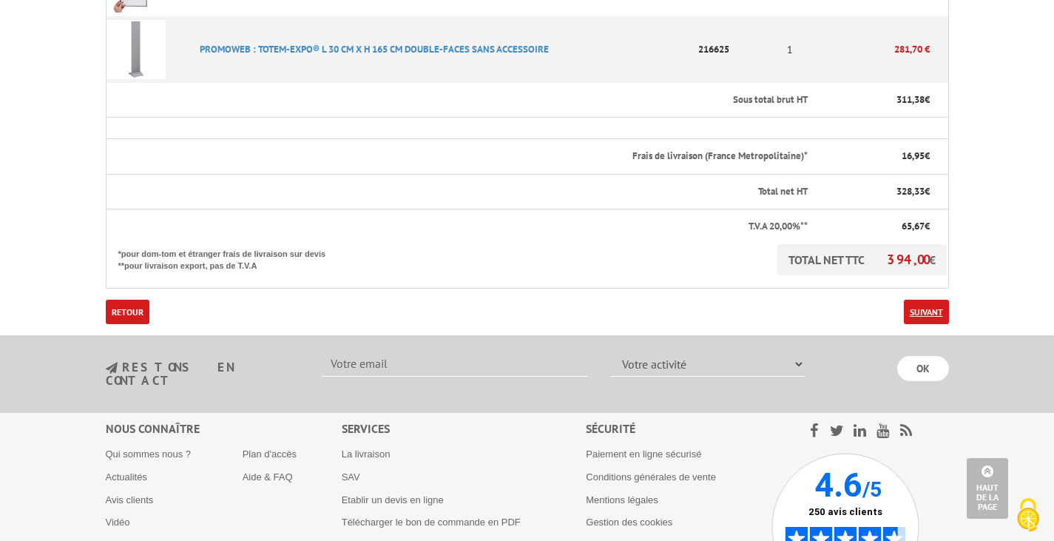
click at [918, 300] on link "Suivant" at bounding box center [926, 312] width 45 height 24
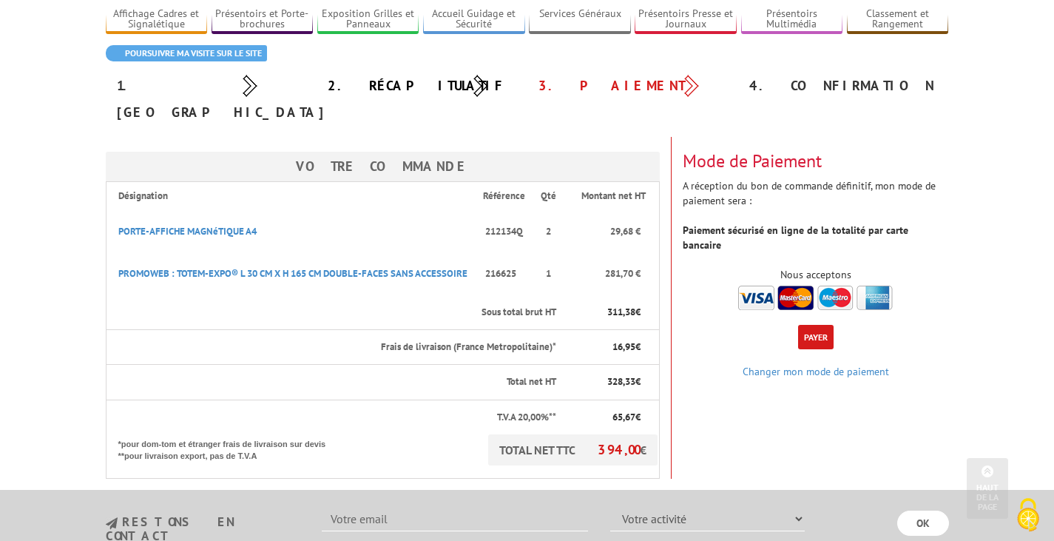
scroll to position [74, 0]
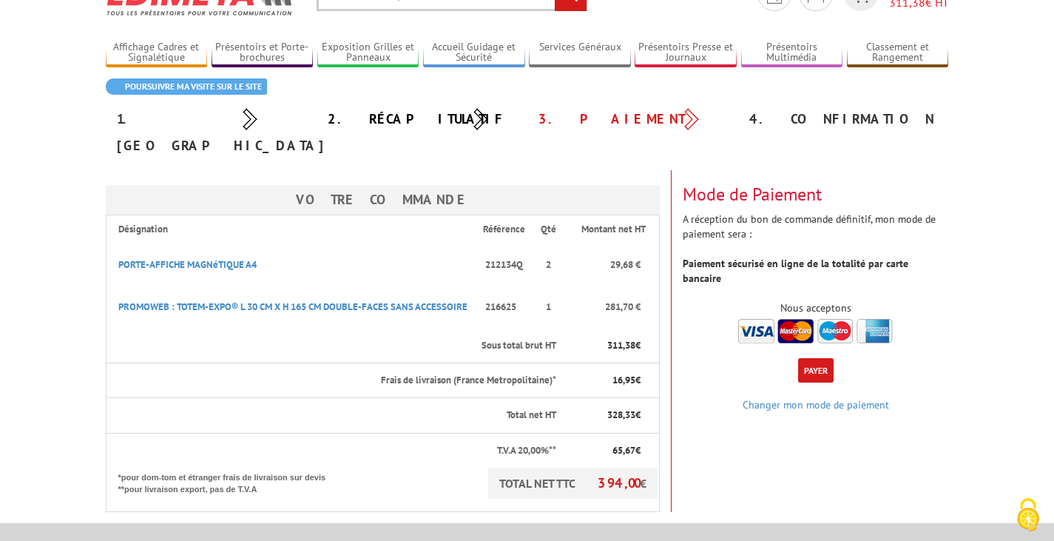
click at [799, 319] on img at bounding box center [816, 331] width 155 height 24
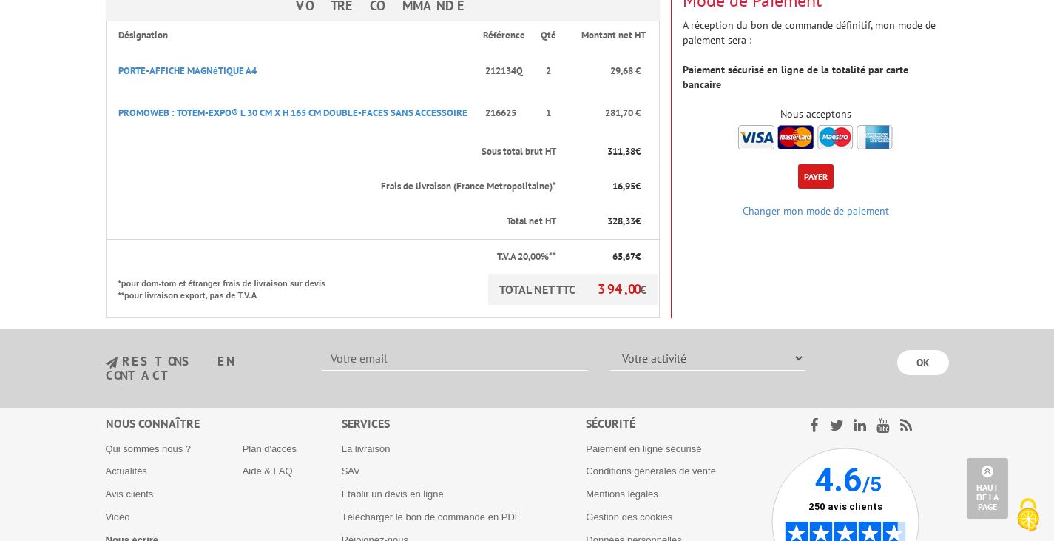
scroll to position [138, 0]
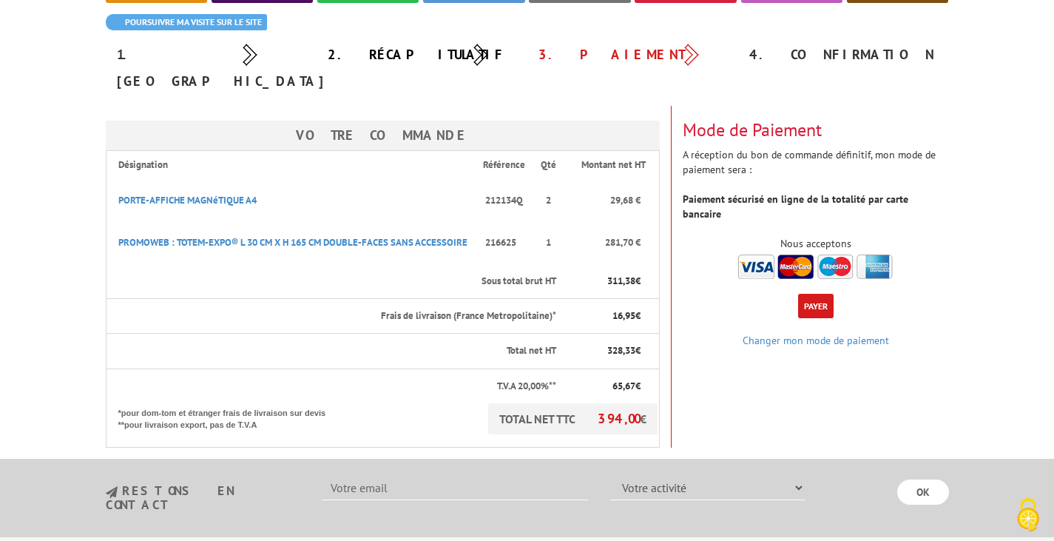
click at [805, 294] on button "Payer" at bounding box center [816, 306] width 36 height 24
